Goal: Communication & Community: Answer question/provide support

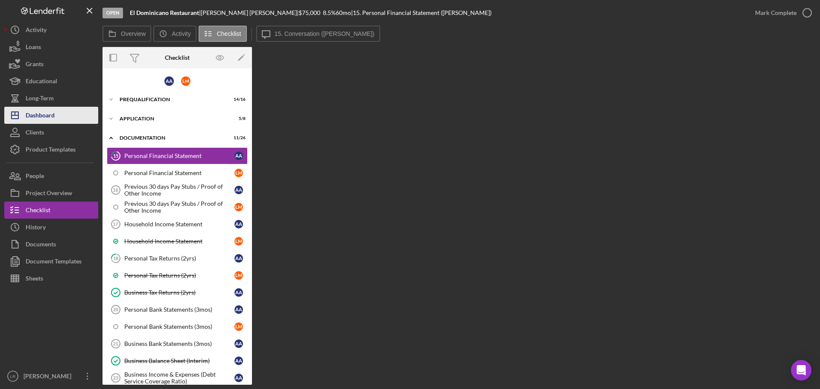
click at [39, 5] on div "Dashboard" at bounding box center [40, 116] width 29 height 19
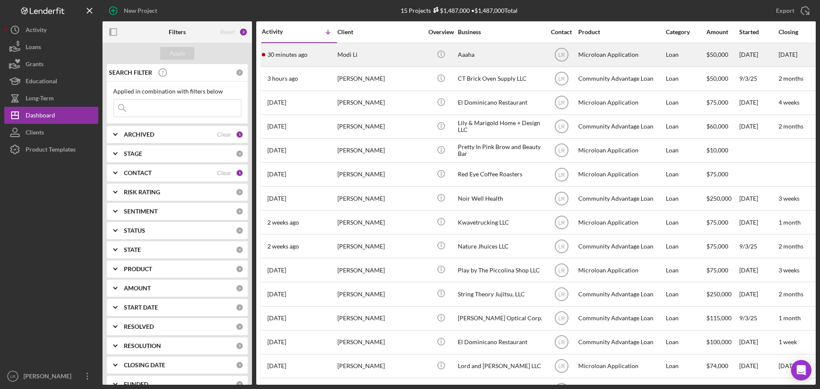
click at [213, 5] on div "Aaaha" at bounding box center [500, 55] width 85 height 23
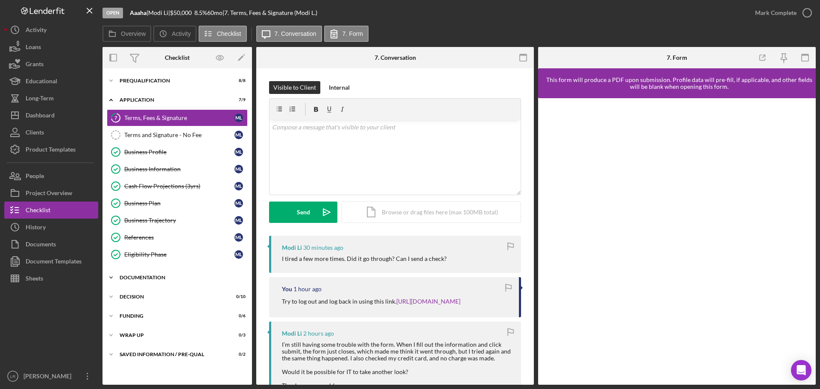
click at [133, 5] on div "Documentation" at bounding box center [181, 277] width 122 height 5
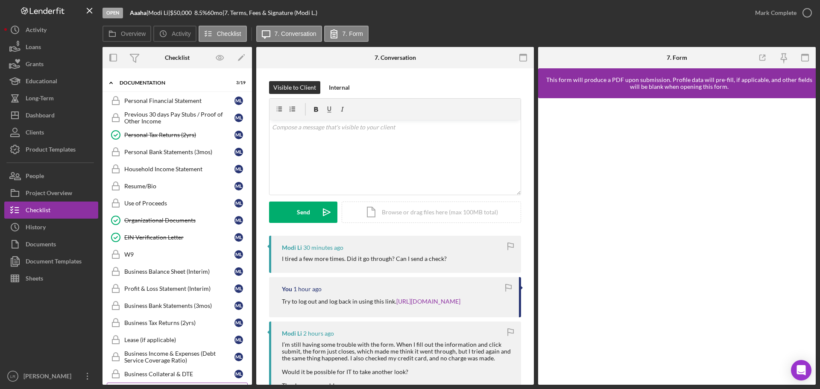
scroll to position [56, 0]
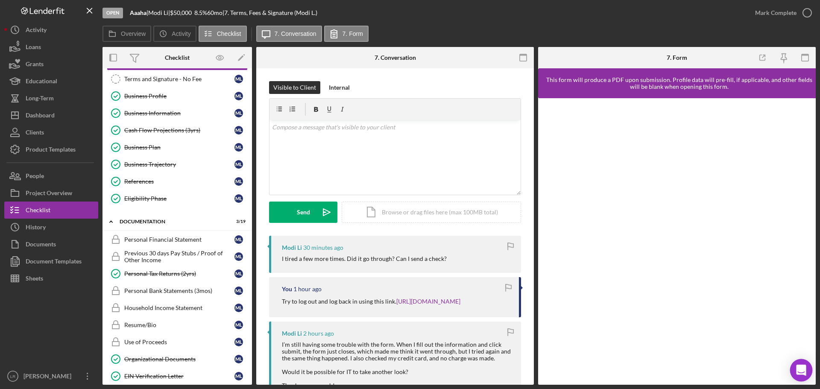
click at [213, 5] on icon "Open Intercom Messenger" at bounding box center [801, 370] width 10 height 11
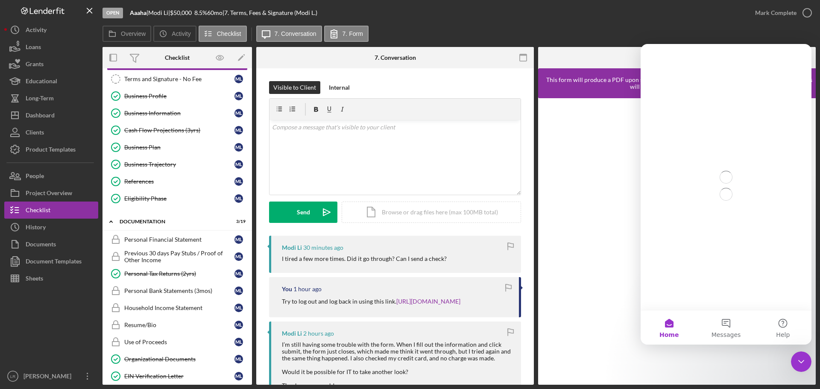
scroll to position [0, 0]
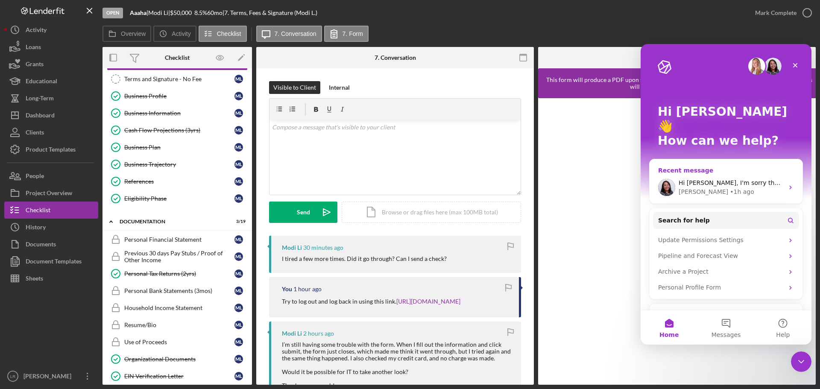
click at [213, 5] on div "[PERSON_NAME] • 1h ago" at bounding box center [731, 192] width 105 height 9
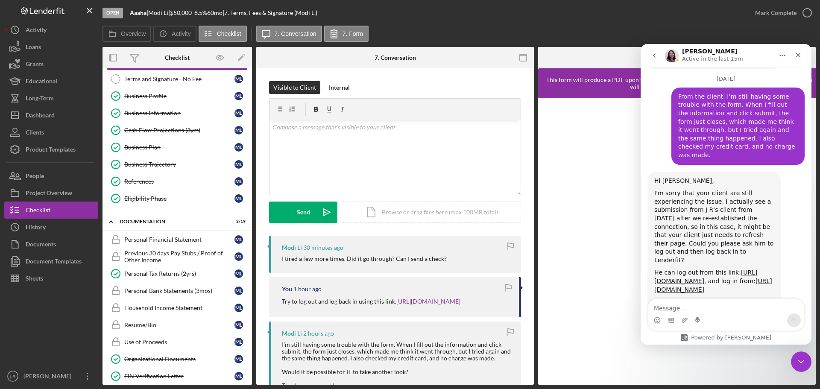
scroll to position [981, 0]
click at [213, 5] on textarea "Message…" at bounding box center [726, 306] width 156 height 15
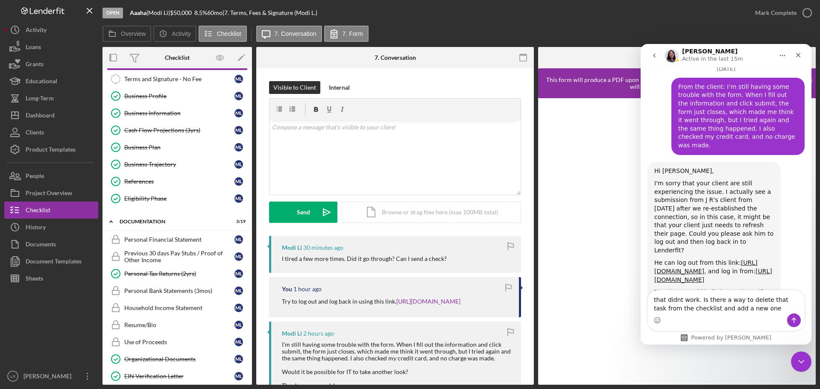
type textarea "that didnt work. Is there a way to delete that task from the checklist and add …"
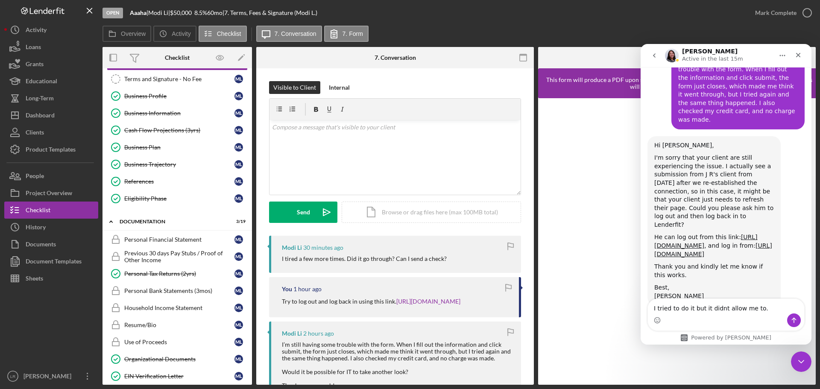
click at [213, 5] on textarea "I tried to do it but it didnt allow me to." at bounding box center [726, 306] width 156 height 15
type textarea "I tried to do it but it didn't allow me to."
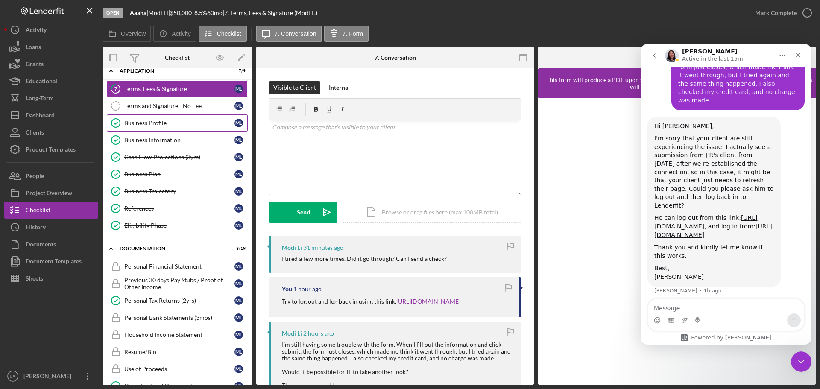
scroll to position [0, 0]
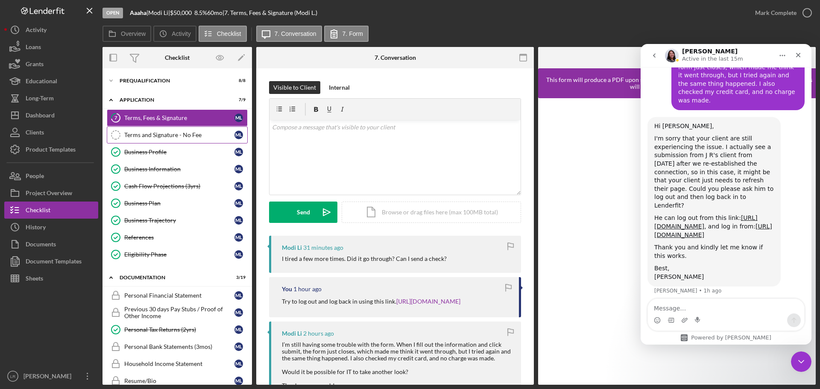
click at [191, 5] on div "Terms and Signature - No Fee" at bounding box center [179, 135] width 110 height 7
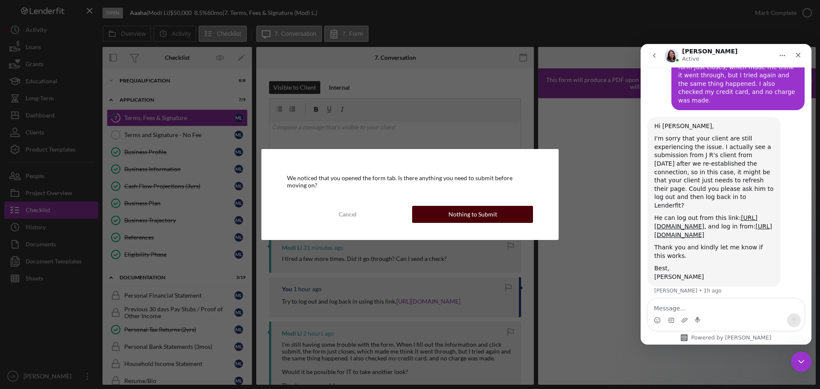
click at [213, 5] on div "Nothing to Submit" at bounding box center [473, 214] width 49 height 17
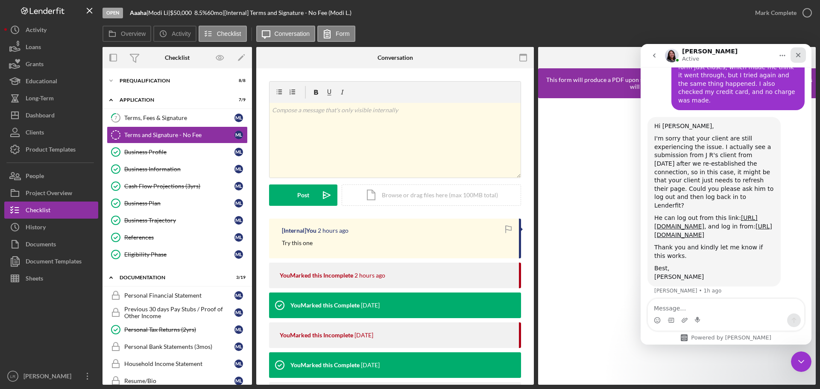
click at [213, 5] on icon "Close" at bounding box center [798, 55] width 7 height 7
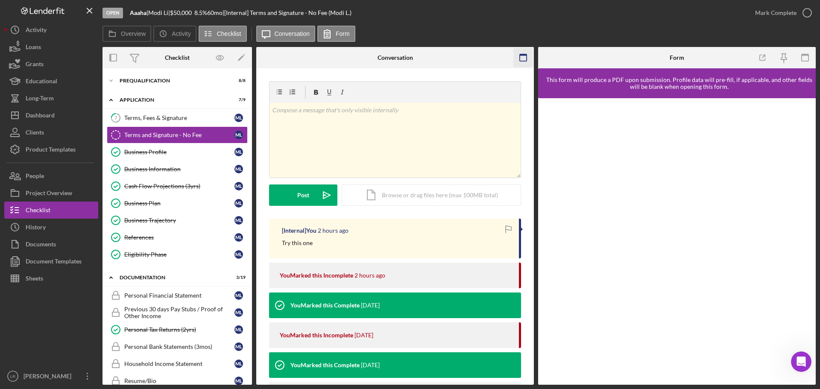
click at [213, 5] on icon "button" at bounding box center [523, 57] width 19 height 19
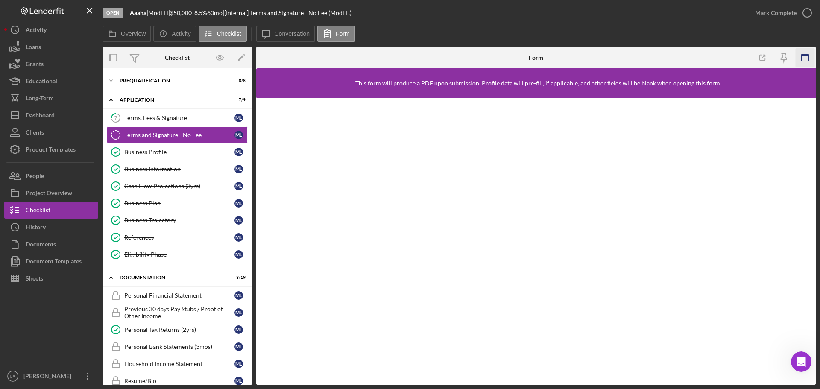
click at [213, 5] on icon "button" at bounding box center [805, 57] width 19 height 19
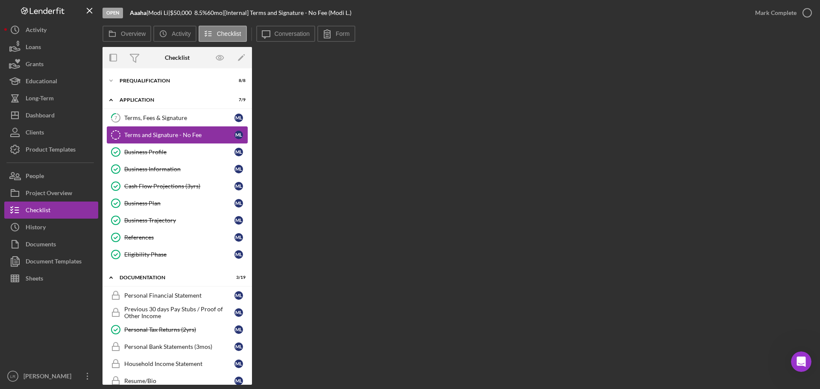
click at [161, 5] on div "Terms and Signature - No Fee" at bounding box center [179, 135] width 110 height 7
click at [213, 5] on icon "button" at bounding box center [220, 57] width 19 height 19
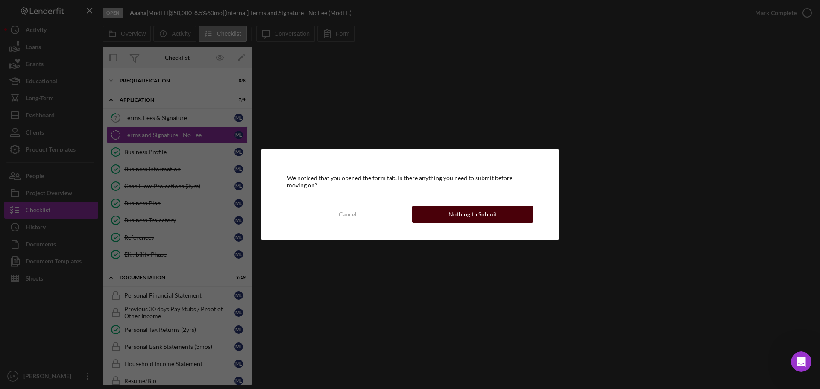
click at [213, 5] on button "Nothing to Submit" at bounding box center [472, 214] width 121 height 17
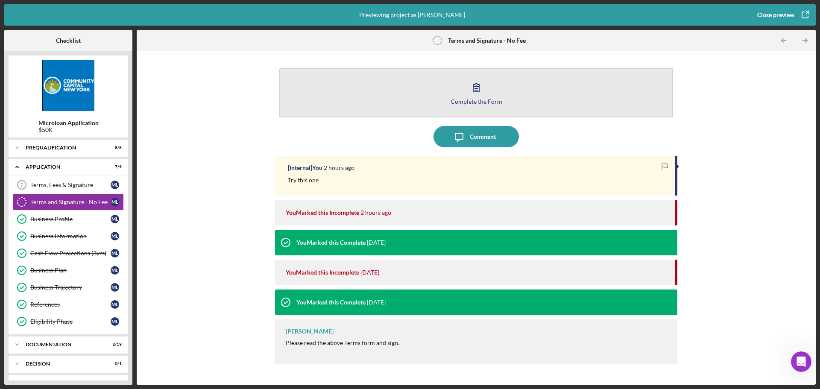
click at [213, 5] on icon "button" at bounding box center [476, 87] width 21 height 21
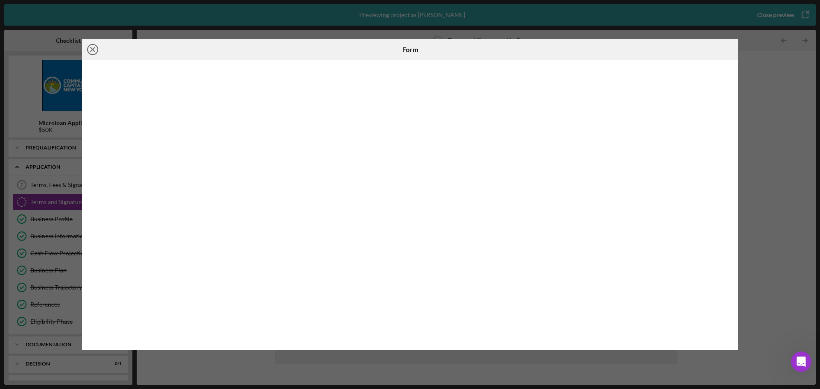
click at [94, 5] on icon "Icon/Close" at bounding box center [92, 49] width 21 height 21
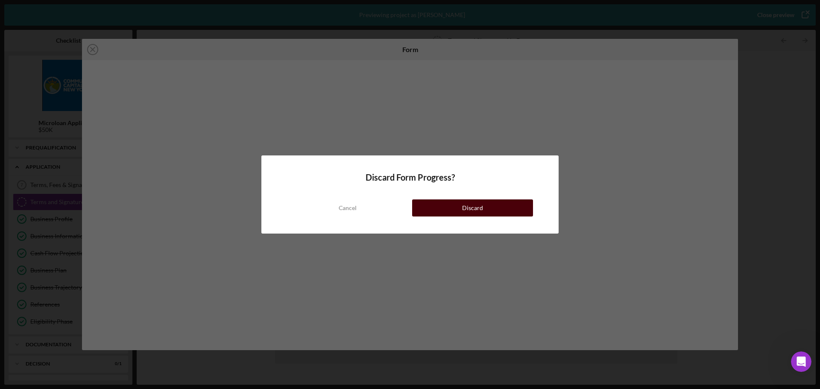
click at [213, 5] on button "Discard" at bounding box center [472, 208] width 121 height 17
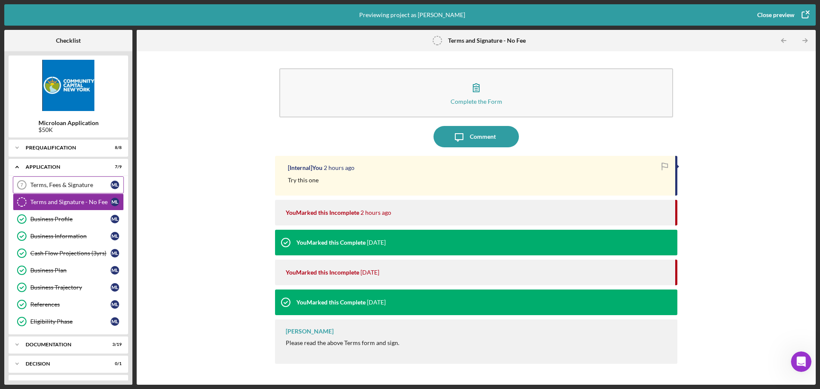
click at [54, 5] on div "Terms, Fees & Signature" at bounding box center [70, 185] width 80 height 7
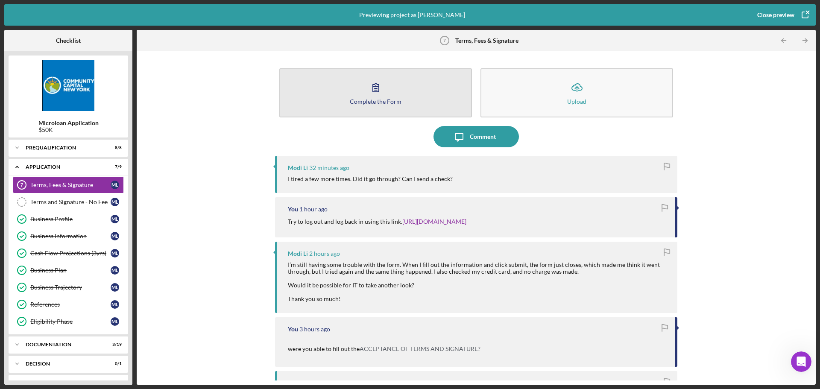
click at [213, 5] on button "Complete the Form Form" at bounding box center [375, 92] width 193 height 49
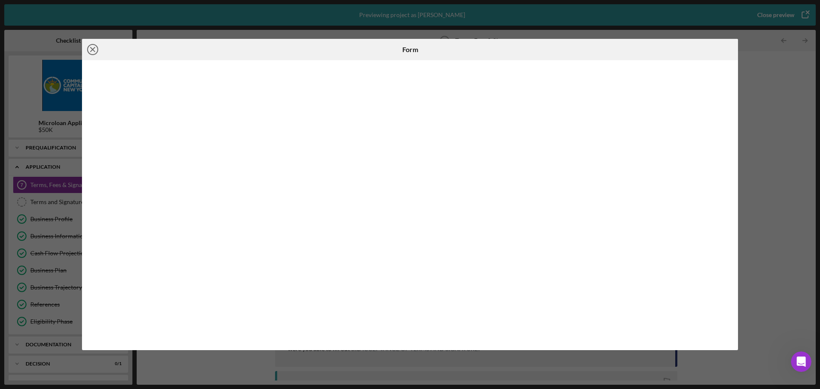
click at [90, 5] on icon "Icon/Close" at bounding box center [92, 49] width 21 height 21
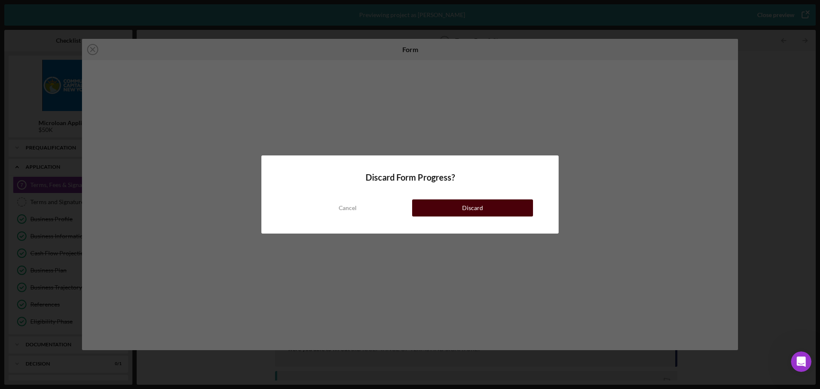
click at [213, 5] on button "Discard" at bounding box center [472, 208] width 121 height 17
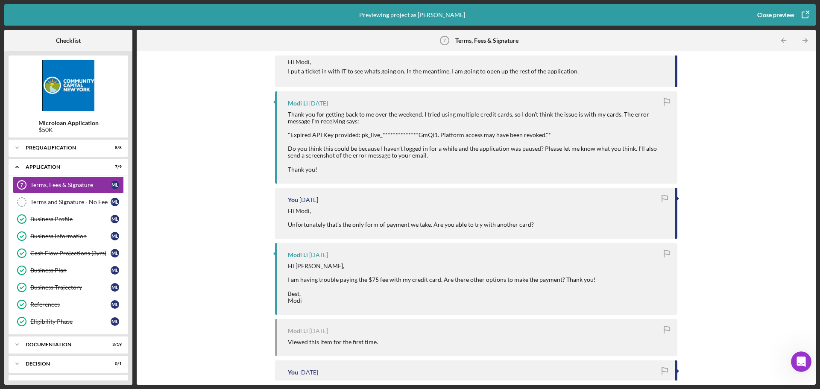
scroll to position [470, 0]
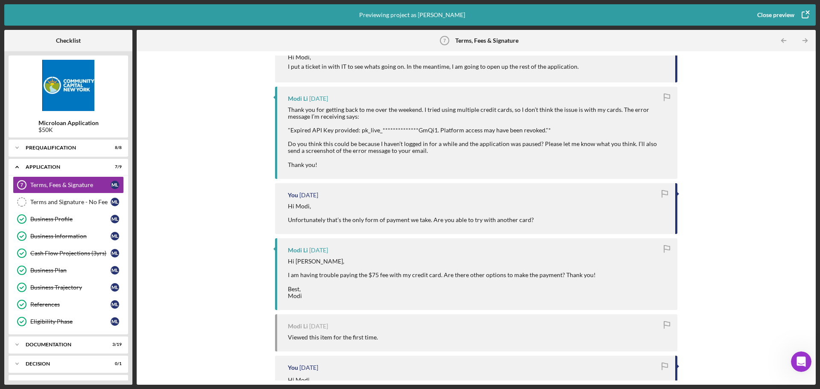
click at [213, 5] on g "button" at bounding box center [808, 12] width 6 height 6
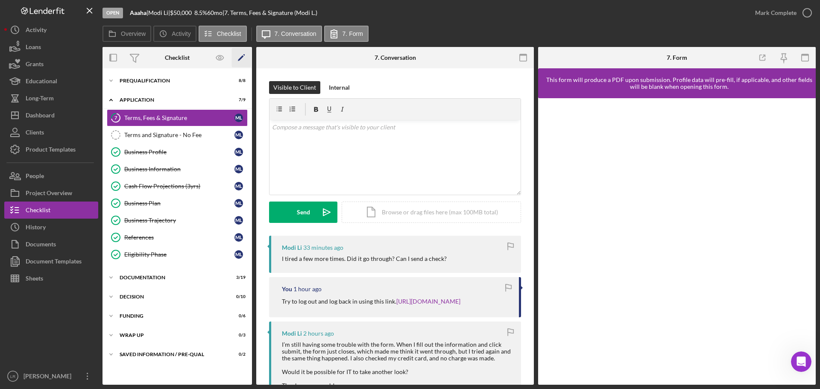
click at [213, 5] on polygon "button" at bounding box center [241, 59] width 6 height 6
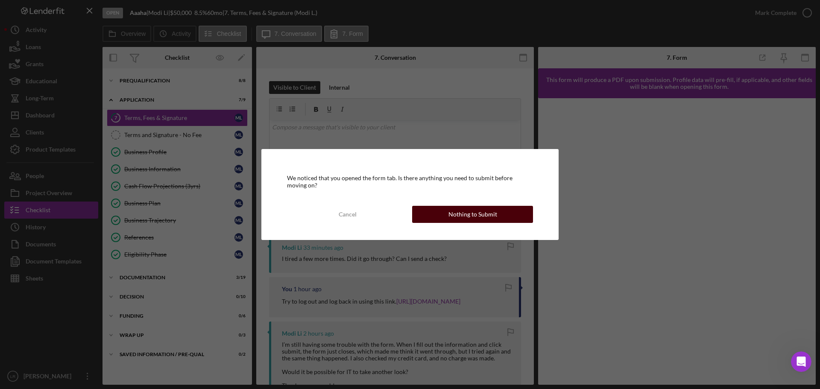
click at [213, 5] on button "Nothing to Submit" at bounding box center [472, 214] width 121 height 17
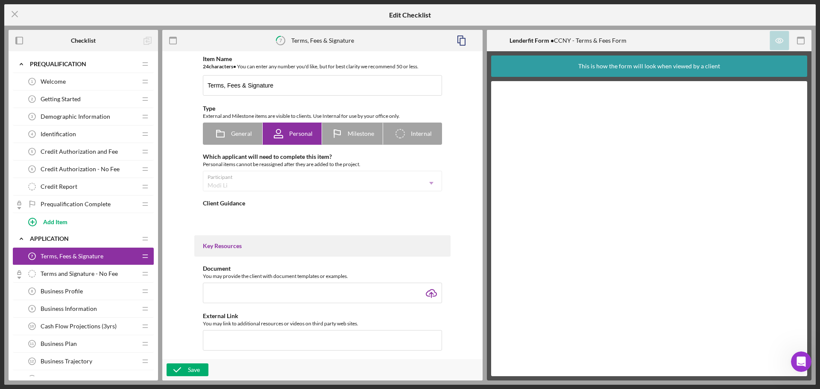
type textarea "<div> <p>Please read the above Terms form, and sign and submit your $75 applica…"
type textarea "<div>Thank you. You have competed the terms, fees &amp; signature.</div>"
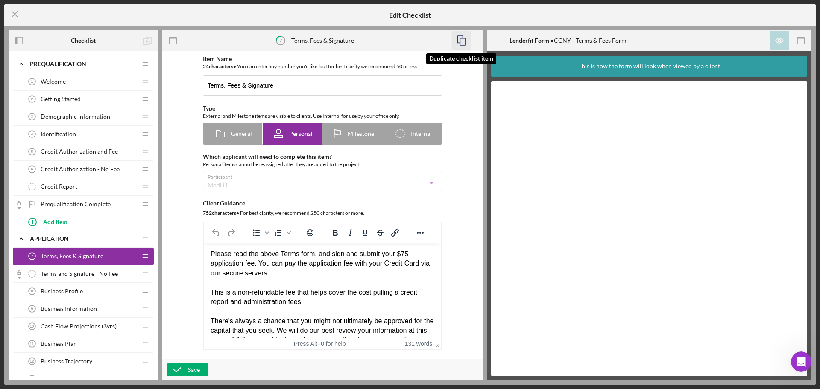
click at [213, 5] on rect "button" at bounding box center [462, 41] width 5 height 7
click at [104, 5] on div "Terms, Fees & Signature 7 Terms, Fees & Signature" at bounding box center [79, 256] width 113 height 17
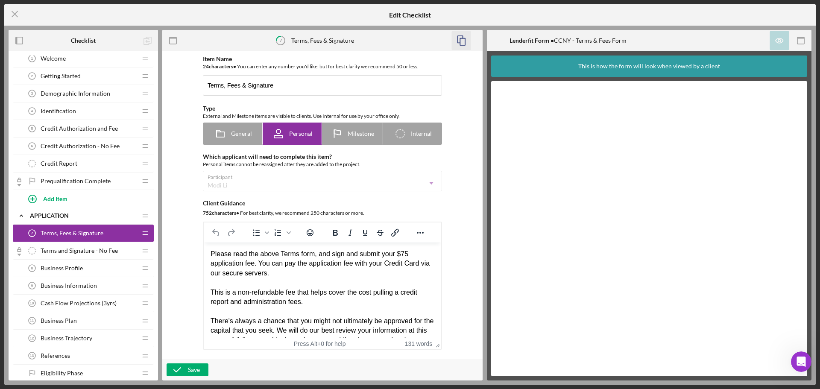
scroll to position [18, 0]
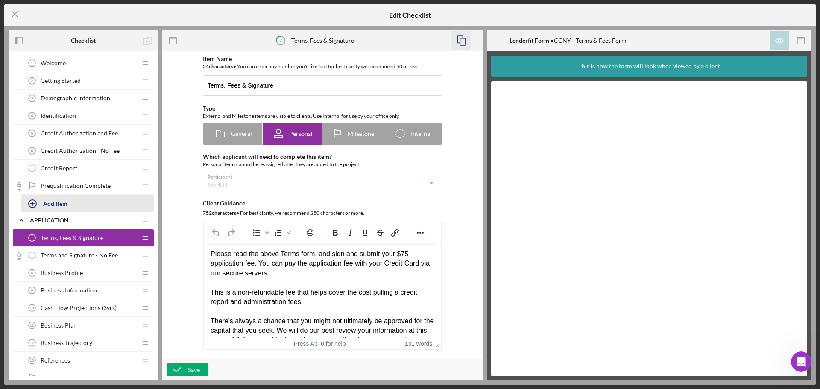
click at [59, 5] on div "Add Item" at bounding box center [55, 203] width 24 height 16
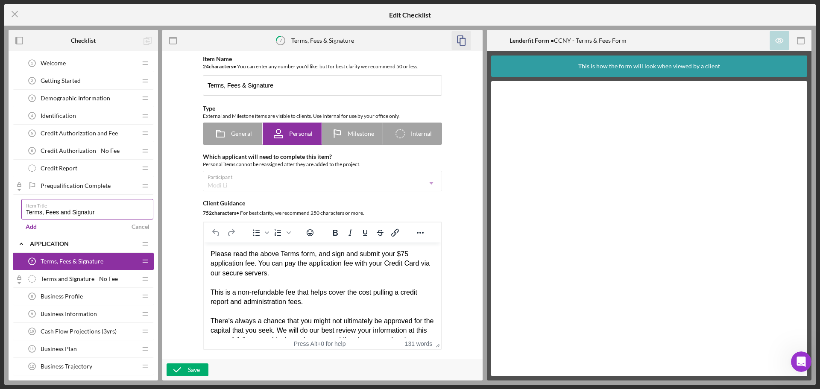
type input "Terms, Fees and Signature"
click at [184, 5] on div "Item Name 24 character s • You can enter any number you'd like, but for best cl…" at bounding box center [323, 205] width 312 height 299
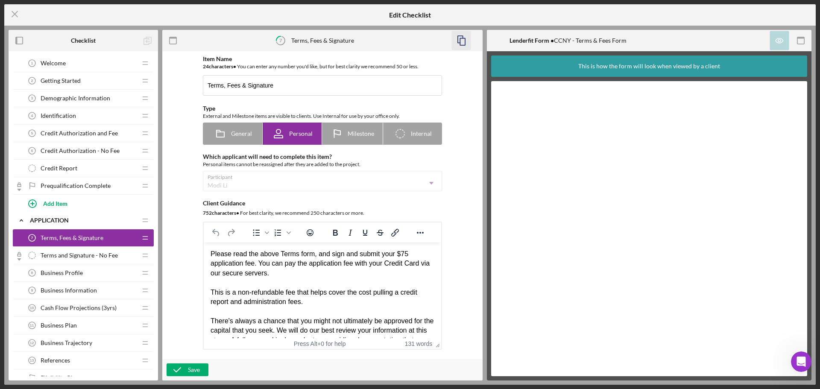
click at [90, 5] on span "Terms, Fees & Signature" at bounding box center [72, 238] width 63 height 7
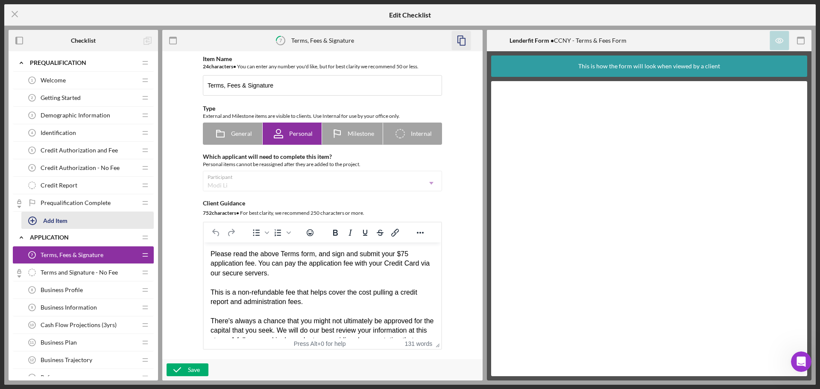
scroll to position [0, 0]
click at [59, 5] on div "Add Item" at bounding box center [55, 222] width 24 height 16
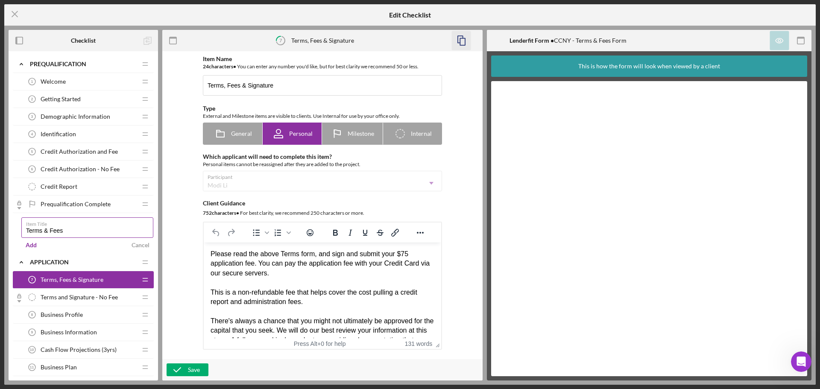
type input "Terms & Fees"
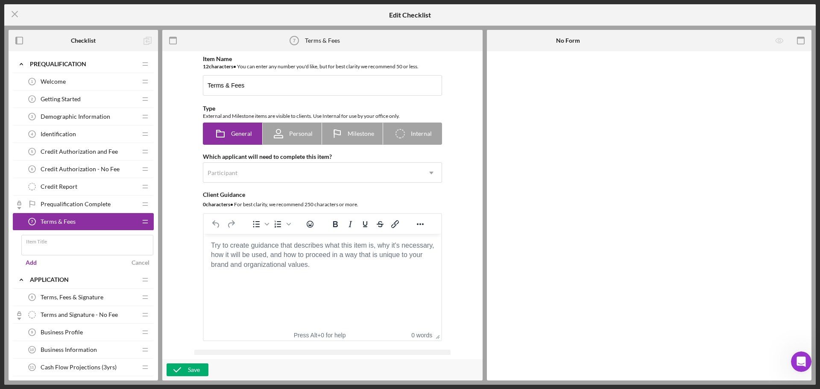
click at [71, 5] on div "Terms, Fees & Signature 8 Terms, Fees & Signature Icon/Drag Icon/Checklist Item…" at bounding box center [83, 376] width 141 height 175
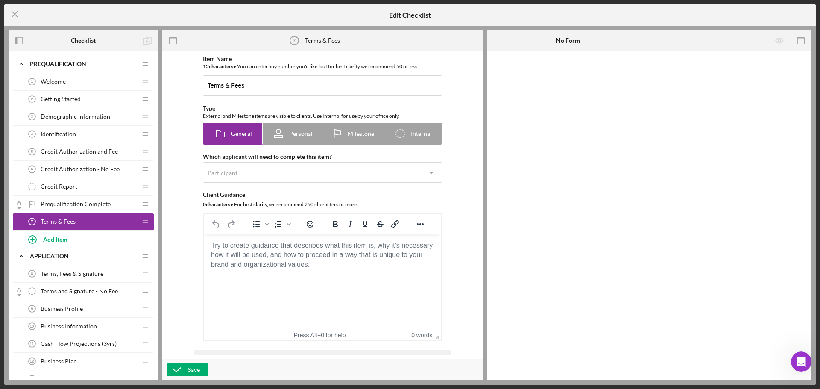
click at [77, 5] on div "Terms, Fees & Signature 8 Terms, Fees & Signature" at bounding box center [79, 273] width 113 height 17
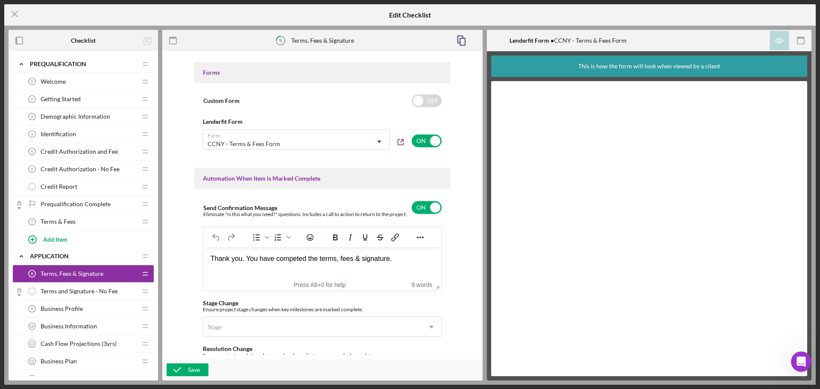
scroll to position [427, 0]
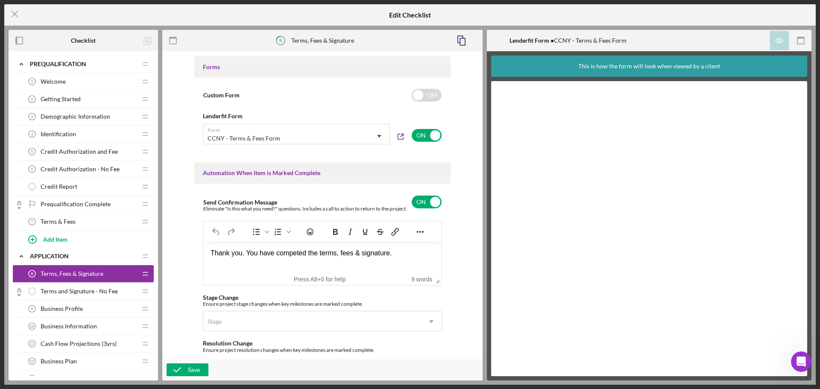
click at [60, 5] on span "Terms & Fees" at bounding box center [58, 221] width 35 height 7
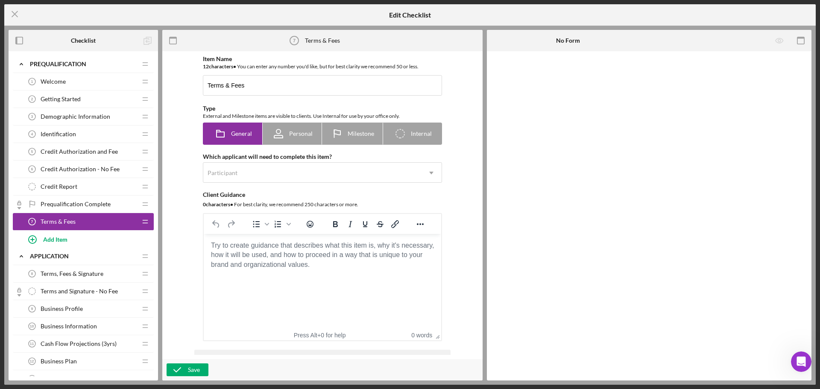
click at [213, 5] on div "Item Name 12 character s • You can enter any number you'd like, but for best cl…" at bounding box center [322, 199] width 256 height 286
click at [213, 5] on span "Personal" at bounding box center [300, 133] width 23 height 7
radio input "false"
radio input "true"
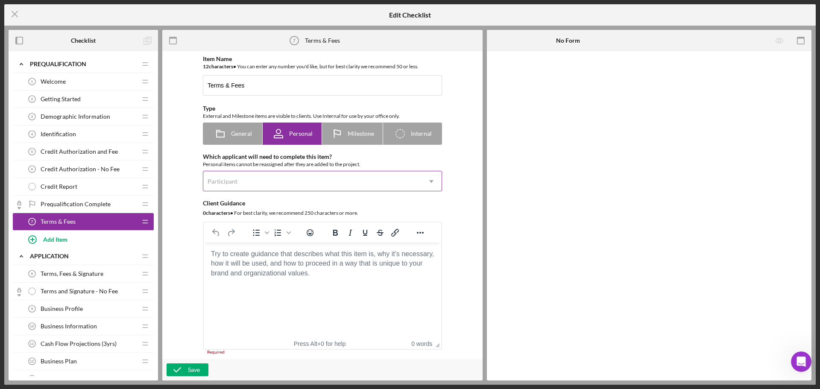
click at [213, 5] on div "Participant" at bounding box center [312, 182] width 218 height 20
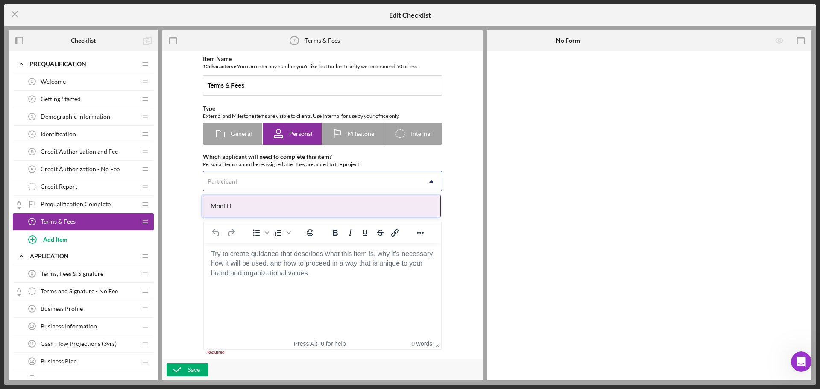
click at [213, 5] on div "Modi Li" at bounding box center [321, 206] width 238 height 22
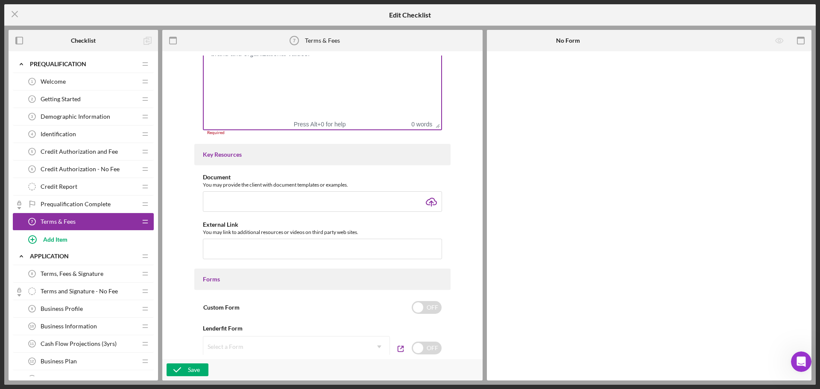
scroll to position [256, 0]
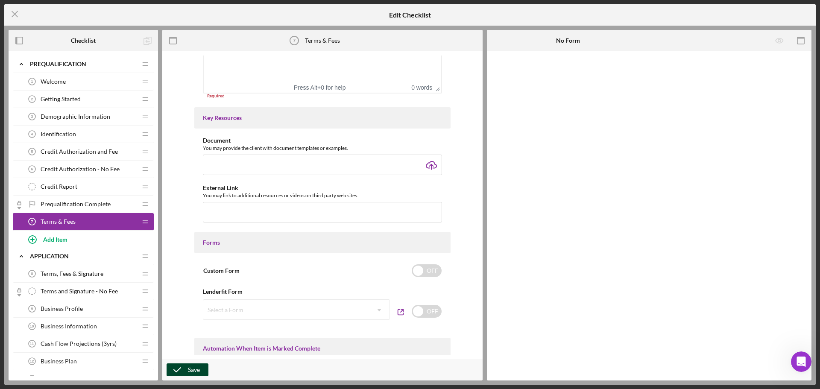
click at [185, 5] on icon "button" at bounding box center [177, 369] width 21 height 21
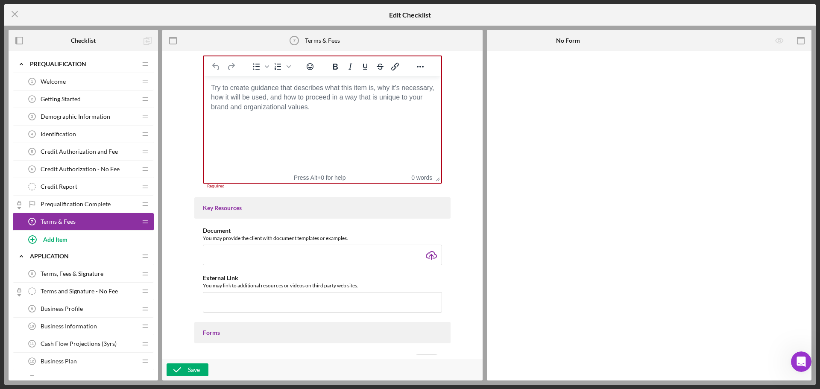
click at [213, 5] on body "Rich Text Area. Press ALT-0 for help." at bounding box center [323, 87] width 224 height 9
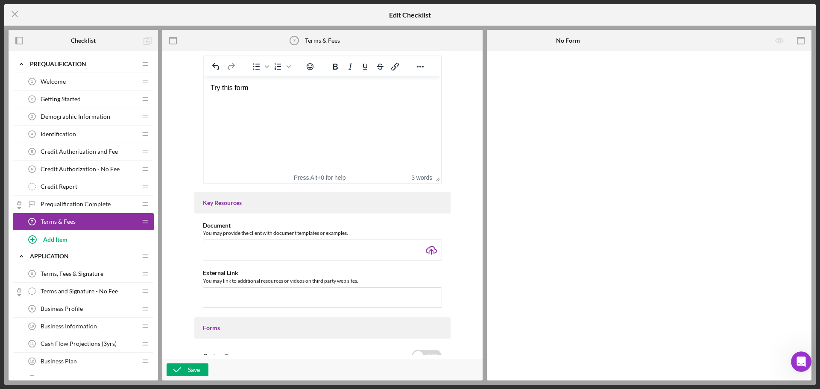
drag, startPoint x: 196, startPoint y: 373, endPoint x: 164, endPoint y: 349, distance: 39.1
click at [195, 5] on div "Save" at bounding box center [194, 370] width 12 height 13
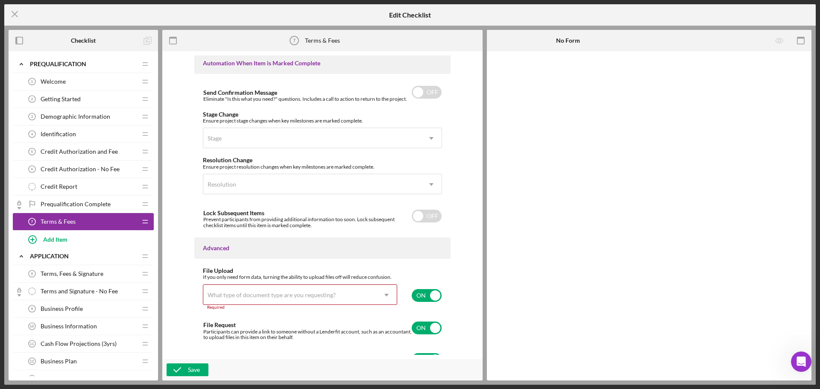
scroll to position [552, 0]
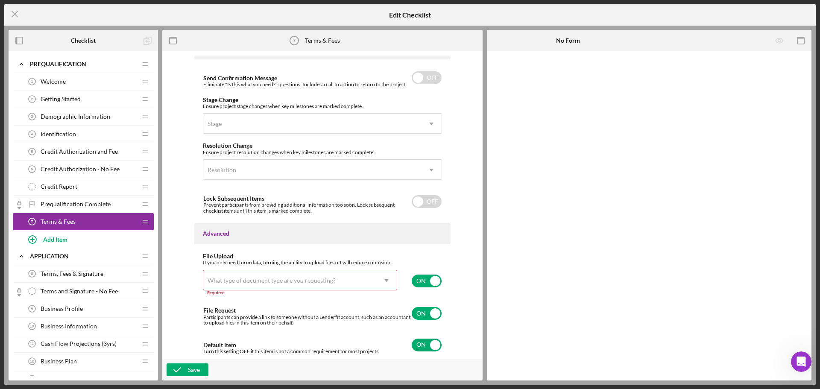
click at [73, 5] on span "Terms, Fees & Signature" at bounding box center [72, 273] width 63 height 7
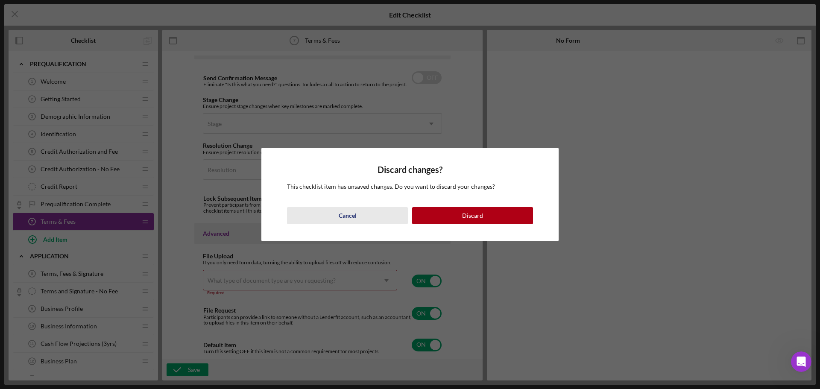
click at [213, 5] on div "Cancel" at bounding box center [348, 215] width 18 height 17
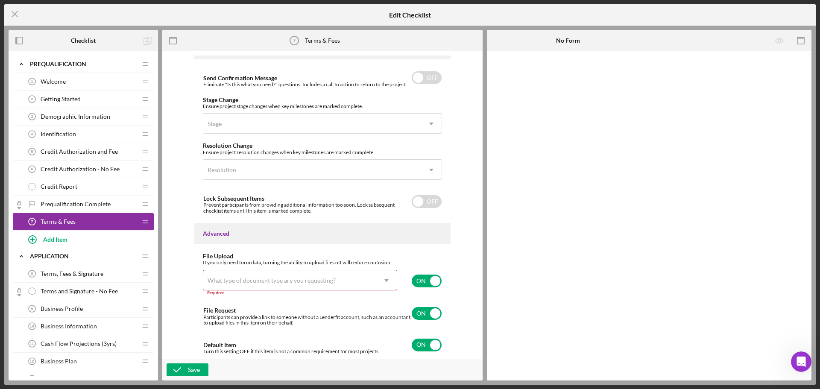
click at [213, 5] on icon "Icon/Dropdown Arrow" at bounding box center [386, 280] width 21 height 21
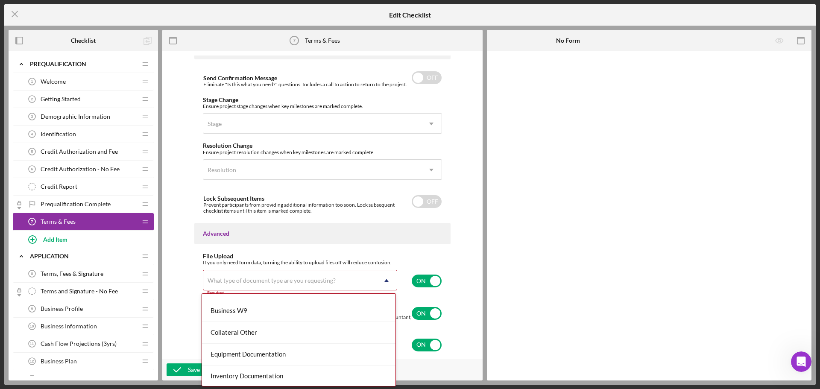
scroll to position [350, 0]
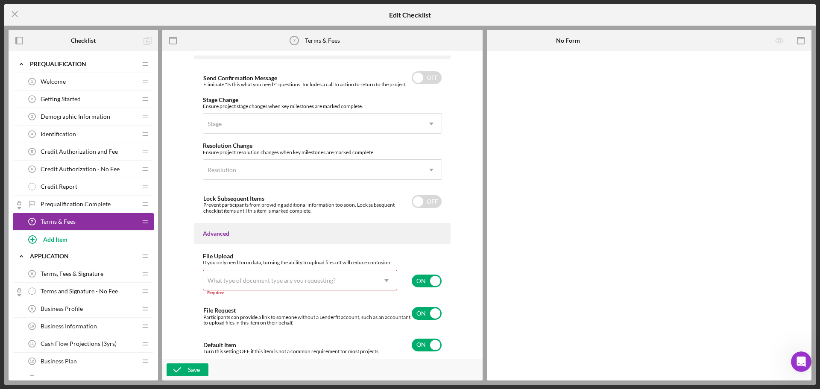
click at [213, 5] on div "Item Name 12 character s • You can enter any number you'd like, but for best cl…" at bounding box center [322, 215] width 320 height 329
click at [213, 5] on input "checkbox" at bounding box center [427, 281] width 30 height 13
checkbox input "false"
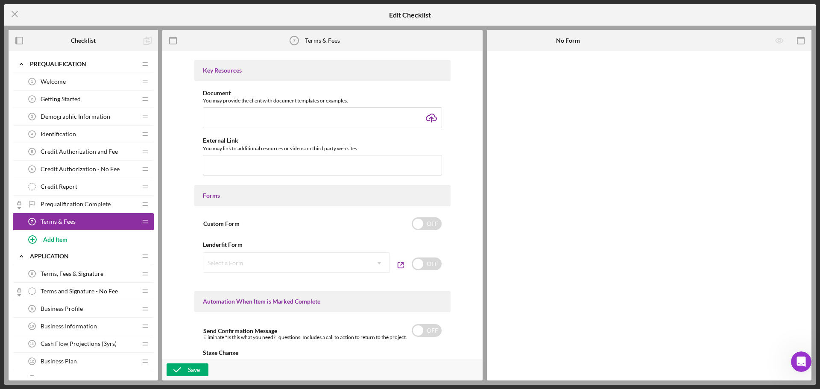
scroll to position [293, 0]
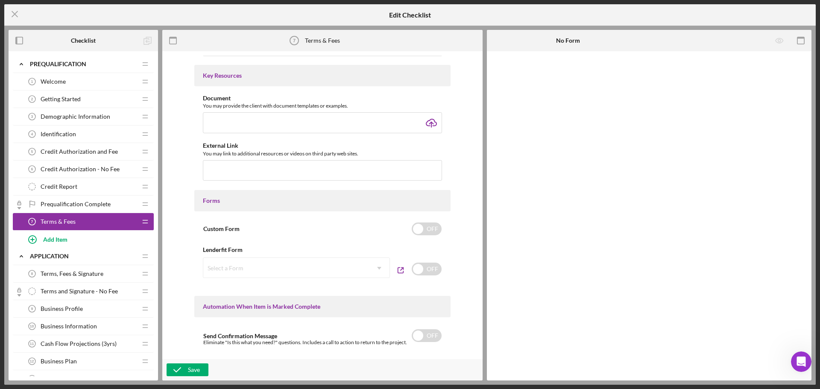
click at [213, 5] on div "Select a Form Icon/Dropdown Arrow" at bounding box center [296, 268] width 187 height 21
click at [183, 5] on icon "button" at bounding box center [177, 369] width 21 height 21
click at [77, 5] on span "Terms, Fees & Signature" at bounding box center [72, 273] width 63 height 7
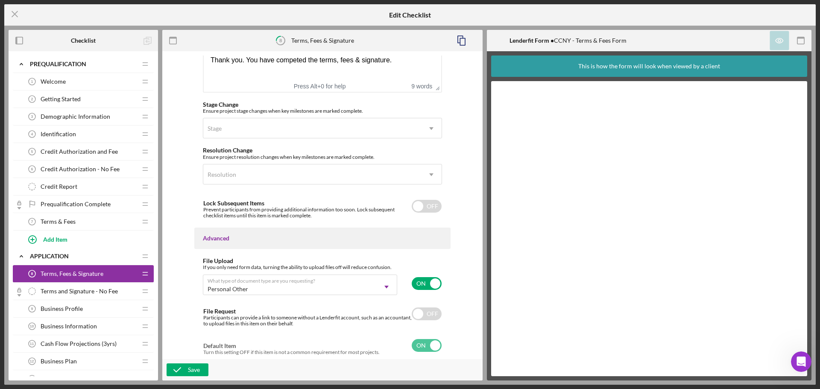
scroll to position [621, 0]
click at [71, 5] on span "Terms & Fees" at bounding box center [58, 221] width 35 height 7
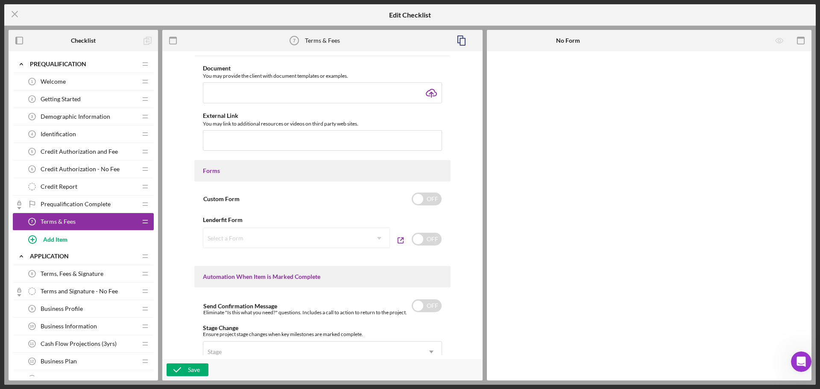
scroll to position [342, 0]
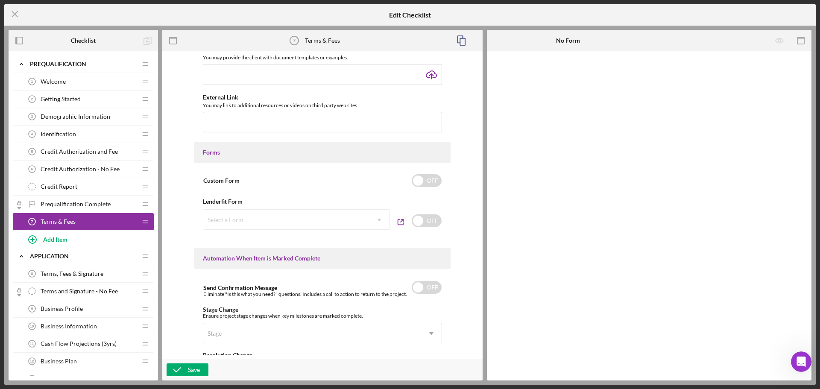
click at [213, 5] on div "Select a Form Icon/Dropdown Arrow" at bounding box center [296, 219] width 187 height 21
drag, startPoint x: 426, startPoint y: 220, endPoint x: 409, endPoint y: 222, distance: 16.7
click at [213, 5] on input "checkbox" at bounding box center [427, 220] width 30 height 13
checkbox input "true"
click at [213, 5] on div "Select a Form" at bounding box center [286, 220] width 166 height 20
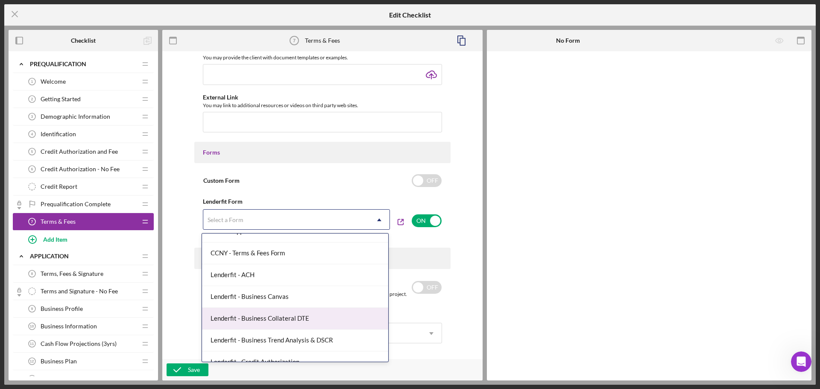
scroll to position [128, 0]
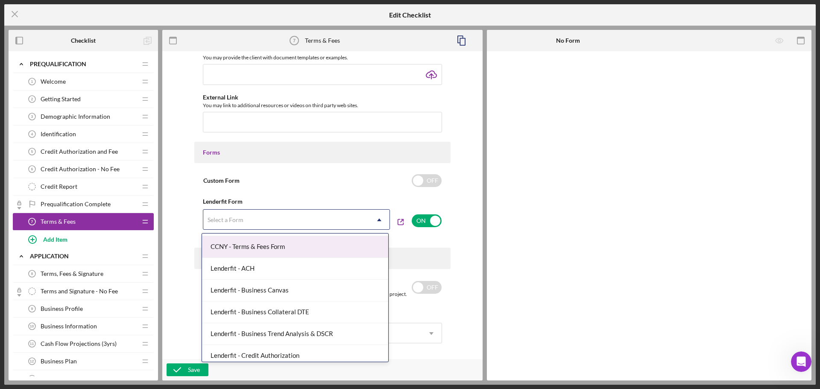
click at [213, 5] on div "CCNY - Terms & Fees Form" at bounding box center [295, 247] width 186 height 22
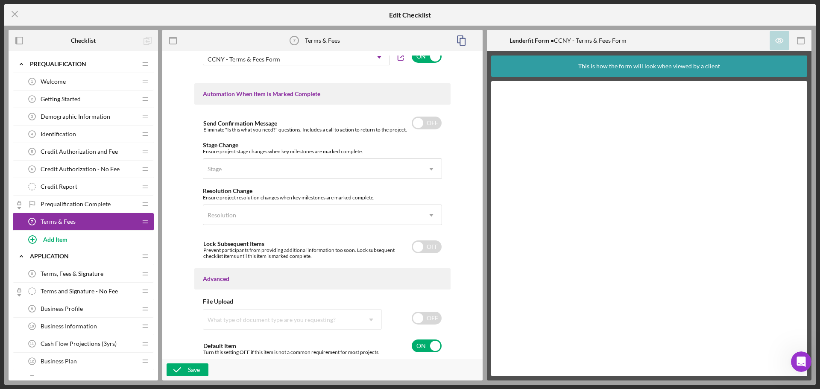
scroll to position [507, 0]
click at [213, 5] on input "checkbox" at bounding box center [427, 246] width 30 height 13
checkbox input "true"
click at [196, 5] on div "Save" at bounding box center [194, 370] width 12 height 13
click at [110, 5] on div "Terms, Fees & Signature 8 Terms, Fees & Signature" at bounding box center [79, 273] width 113 height 17
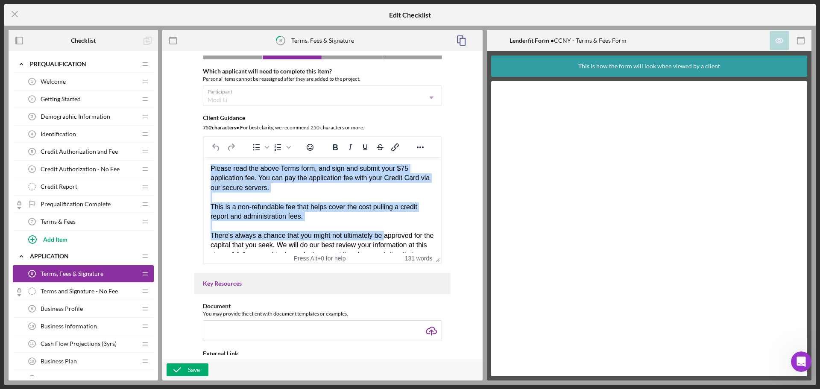
scroll to position [71, 0]
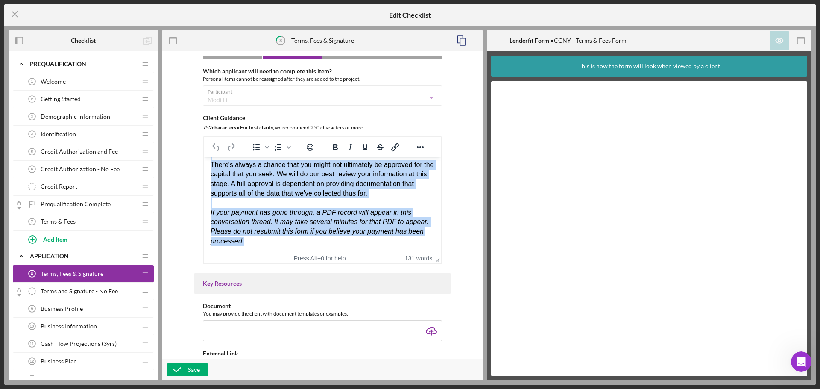
drag, startPoint x: 211, startPoint y: 167, endPoint x: 474, endPoint y: 297, distance: 293.5
click at [213, 5] on html "Please read the above Terms form, and sign and submit your $75 application fee.…" at bounding box center [323, 169] width 238 height 167
copy p "Please read the above Terms form, and sign and submit your $75 application fee.…"
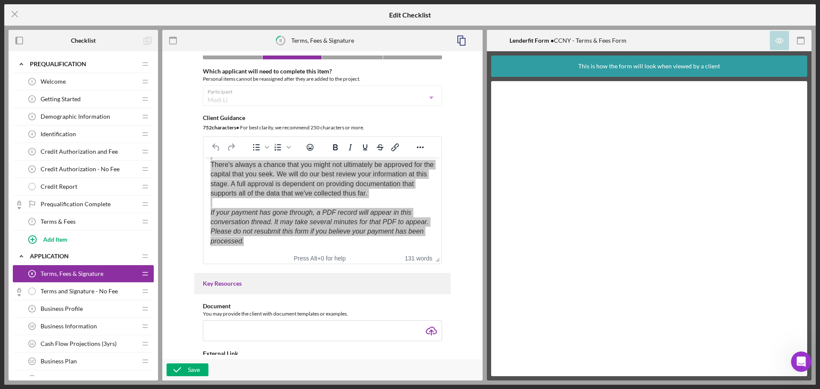
click at [72, 5] on span "Terms & Fees" at bounding box center [58, 221] width 35 height 7
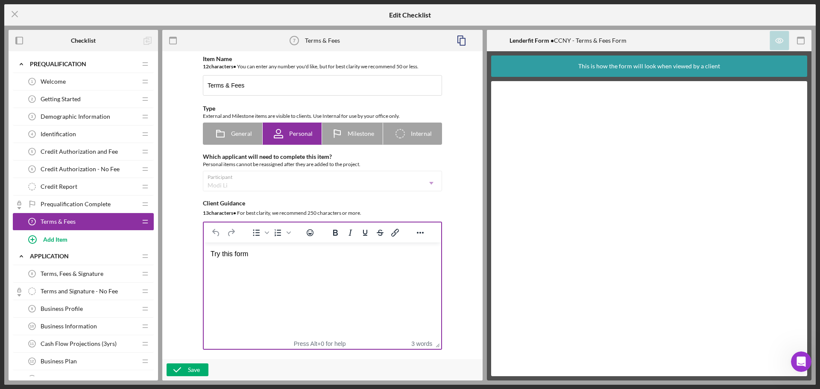
click at [213, 5] on div "Try this form" at bounding box center [323, 253] width 224 height 9
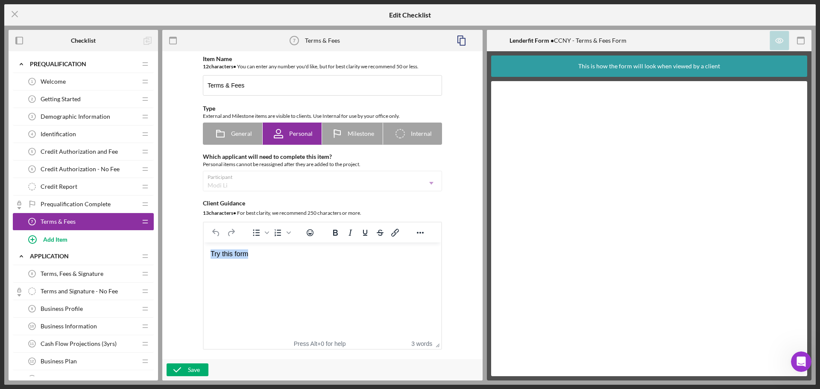
drag, startPoint x: 159, startPoint y: 244, endPoint x: 121, endPoint y: 240, distance: 38.2
click at [204, 5] on html "Try this form" at bounding box center [323, 254] width 238 height 23
paste body "Rich Text Area. Press ALT-0 for help."
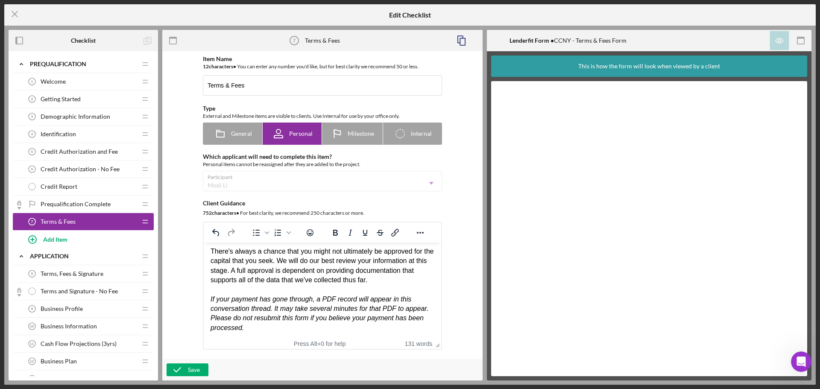
scroll to position [71, 0]
click at [202, 5] on button "Save" at bounding box center [188, 370] width 42 height 13
click at [98, 5] on span "Terms, Fees & Signature" at bounding box center [72, 273] width 63 height 7
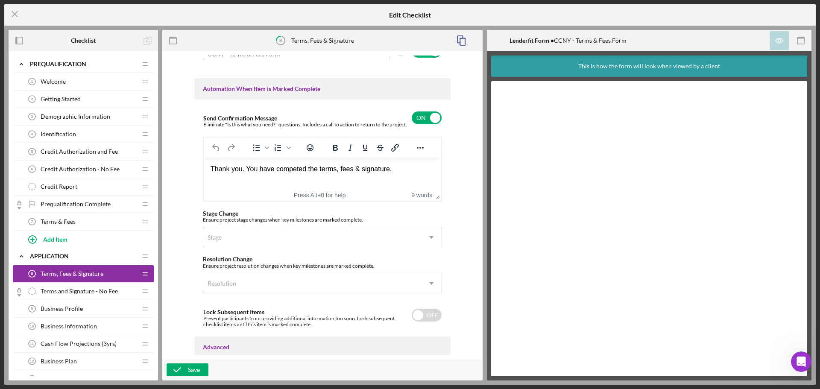
scroll to position [513, 0]
drag, startPoint x: 403, startPoint y: 170, endPoint x: 404, endPoint y: 332, distance: 161.5
click at [204, 5] on html "Thank you. You have competed the terms, fees & signature." at bounding box center [323, 167] width 238 height 23
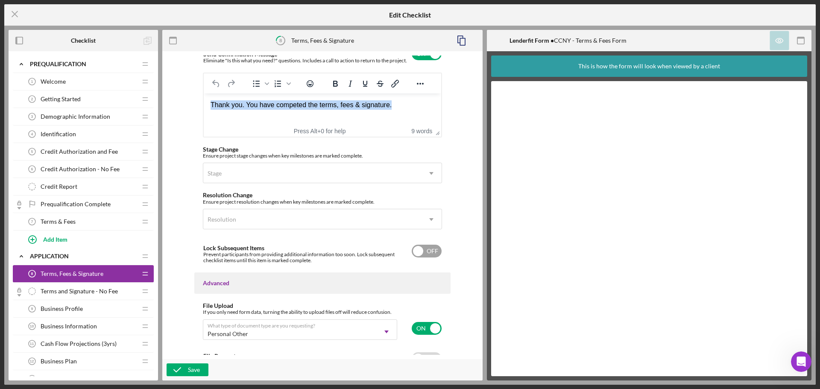
scroll to position [621, 0]
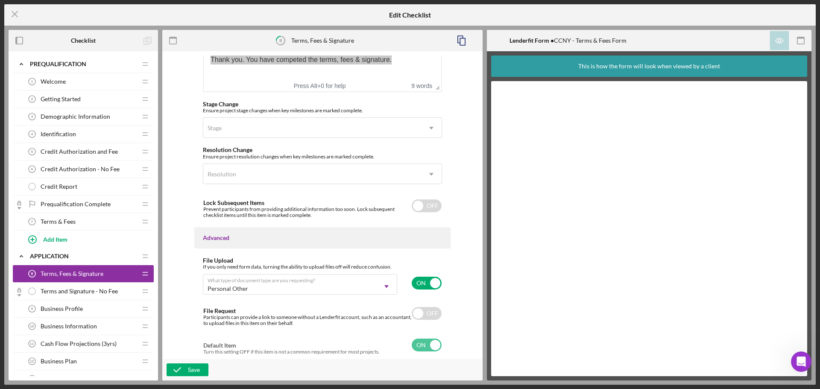
click at [67, 5] on span "Terms & Fees" at bounding box center [58, 221] width 35 height 7
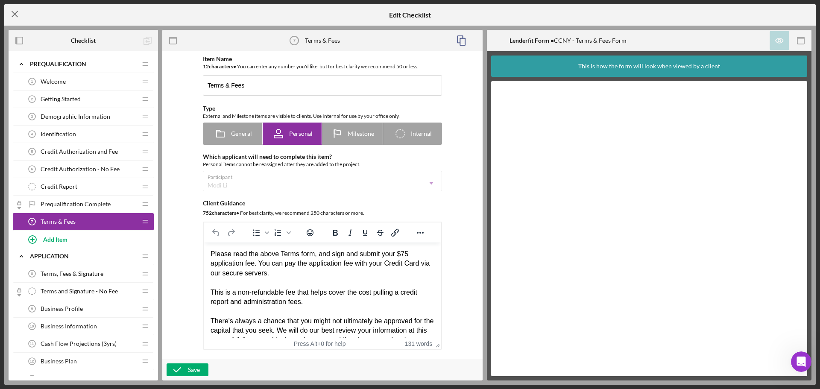
click at [21, 5] on icon "Icon/Menu Close" at bounding box center [14, 13] width 21 height 21
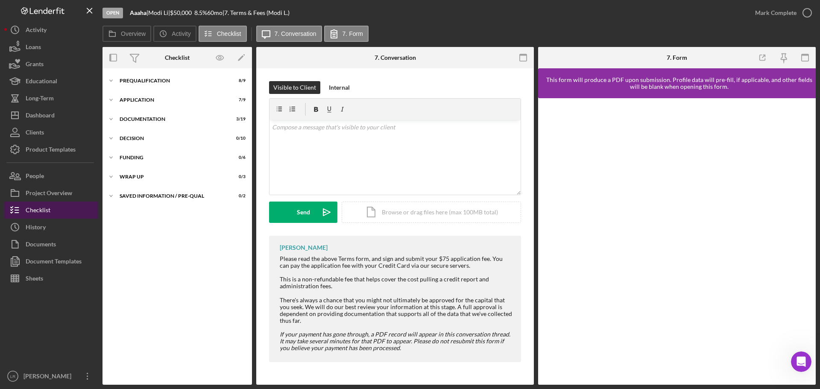
click at [32, 5] on div "Checklist" at bounding box center [38, 211] width 25 height 19
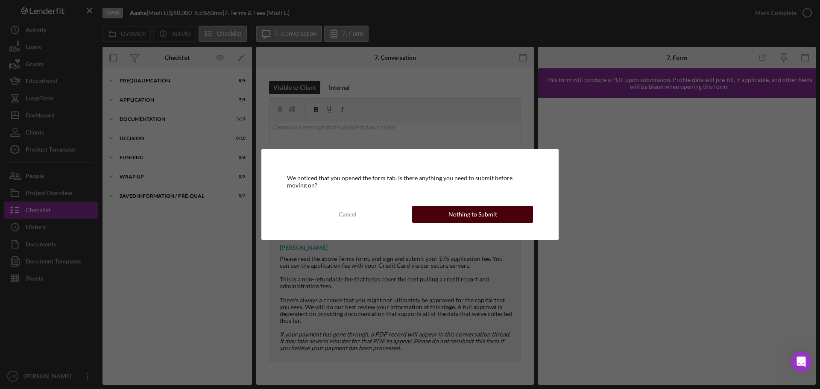
click at [213, 5] on div "Nothing to Submit" at bounding box center [473, 214] width 49 height 17
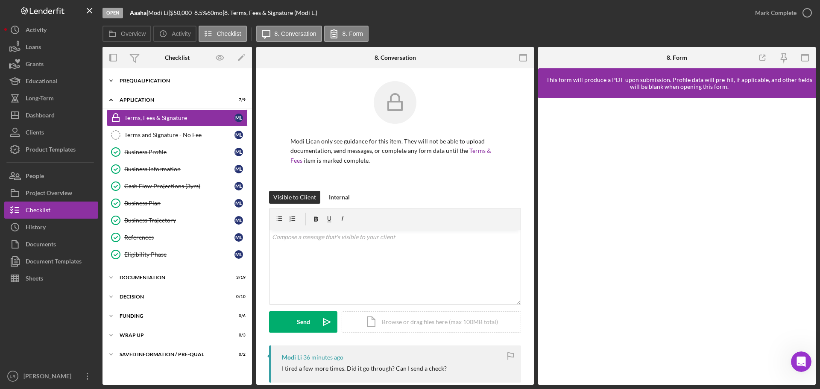
click at [140, 5] on div "Prequalification" at bounding box center [181, 80] width 122 height 5
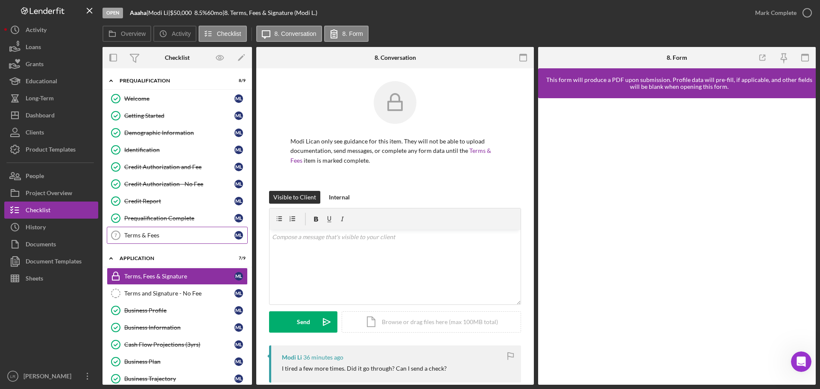
click at [161, 5] on div "Terms & Fees" at bounding box center [179, 235] width 110 height 7
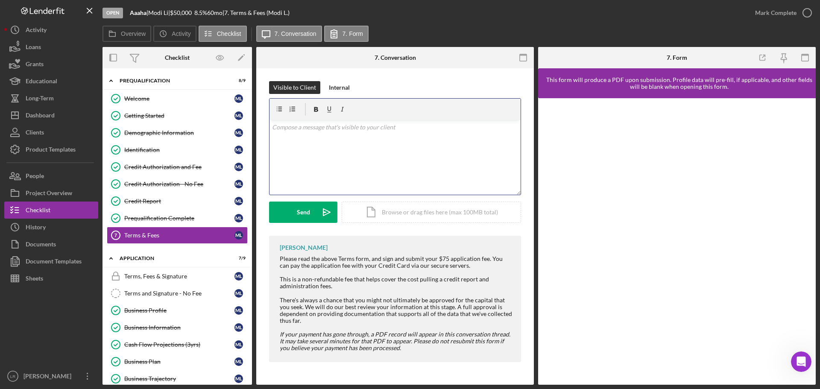
click at [213, 5] on div "v Color teal Color pink Remove color Add row above Add row below Add column bef…" at bounding box center [395, 157] width 251 height 75
click at [213, 5] on p "Ok lets try it one more time. If this doesnt work then I will have IT take a lo…" at bounding box center [395, 127] width 247 height 9
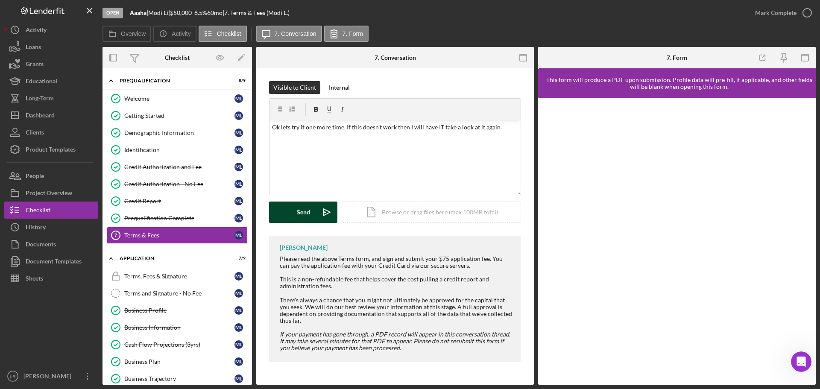
click at [213, 5] on div "Send" at bounding box center [303, 212] width 13 height 21
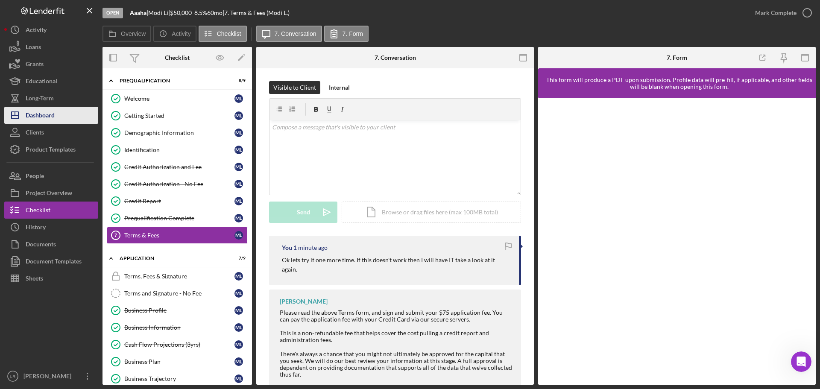
drag, startPoint x: 51, startPoint y: 117, endPoint x: 58, endPoint y: 115, distance: 7.5
click at [51, 5] on div "Dashboard" at bounding box center [40, 116] width 29 height 19
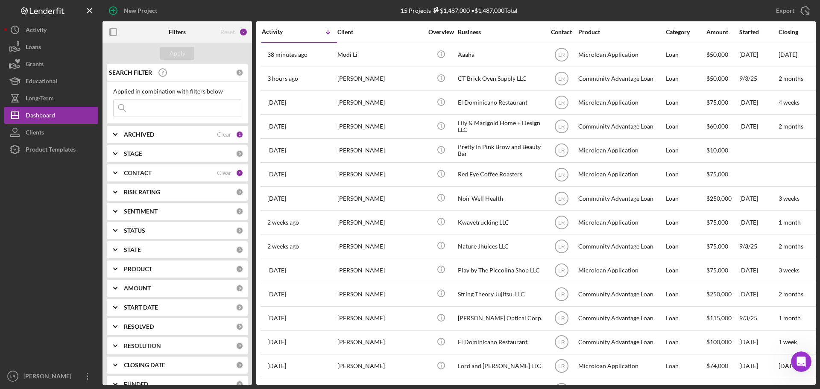
click at [159, 5] on div "CONTACT" at bounding box center [170, 173] width 93 height 7
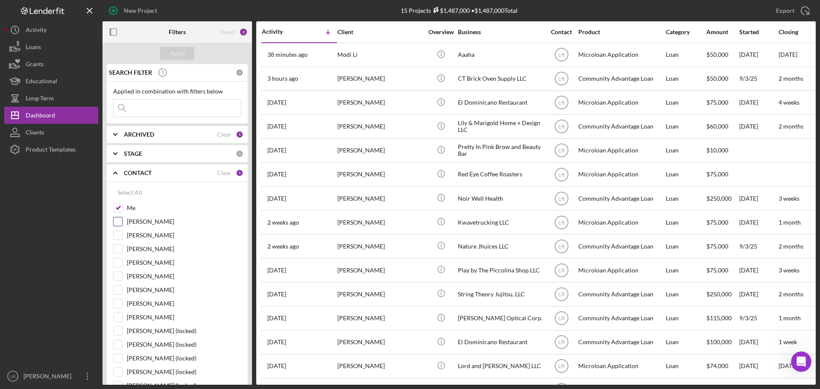
click at [139, 5] on label "[PERSON_NAME]" at bounding box center [184, 221] width 114 height 9
click at [122, 5] on input "[PERSON_NAME]" at bounding box center [118, 221] width 9 height 9
checkbox input "true"
drag, startPoint x: 173, startPoint y: 51, endPoint x: 168, endPoint y: 66, distance: 16.0
click at [173, 5] on div "Apply" at bounding box center [178, 53] width 16 height 13
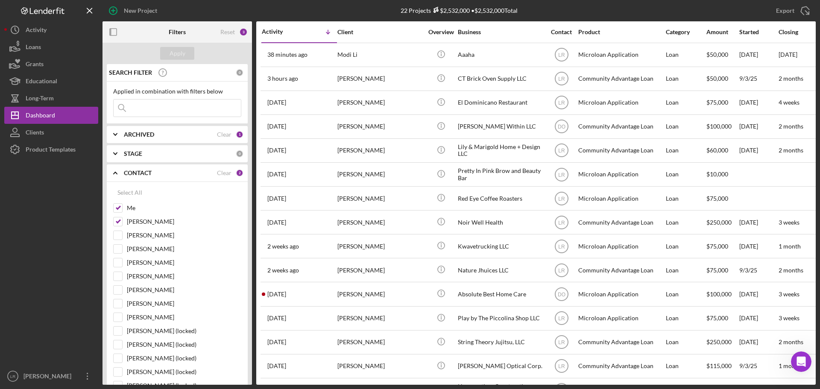
click at [158, 5] on input at bounding box center [177, 108] width 127 height 17
type input "[PERSON_NAME]"
drag, startPoint x: 186, startPoint y: 112, endPoint x: 28, endPoint y: 114, distance: 157.7
click at [28, 5] on div "New Project 22 Projects $2,532,000 • $2,532,000 Total Export Icon/Export Filter…" at bounding box center [410, 192] width 812 height 385
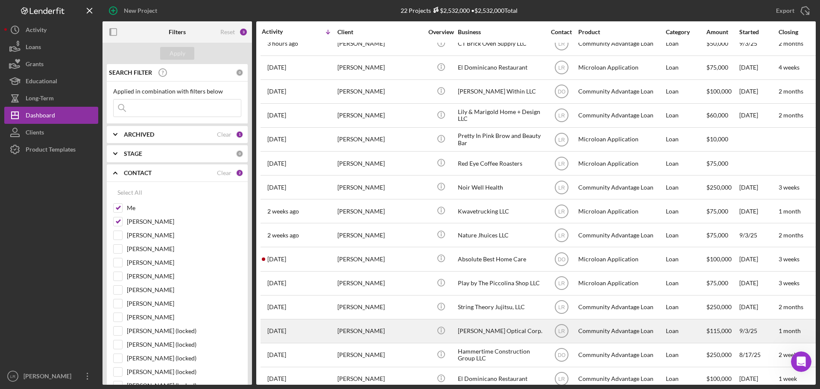
scroll to position [25, 0]
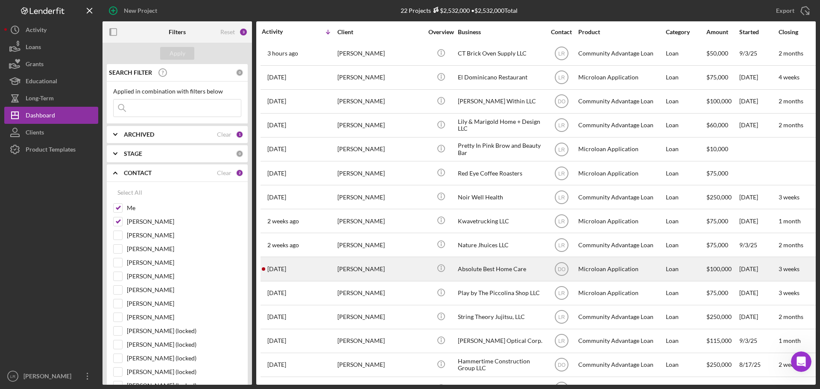
click at [213, 5] on div "[PERSON_NAME]" at bounding box center [380, 269] width 85 height 23
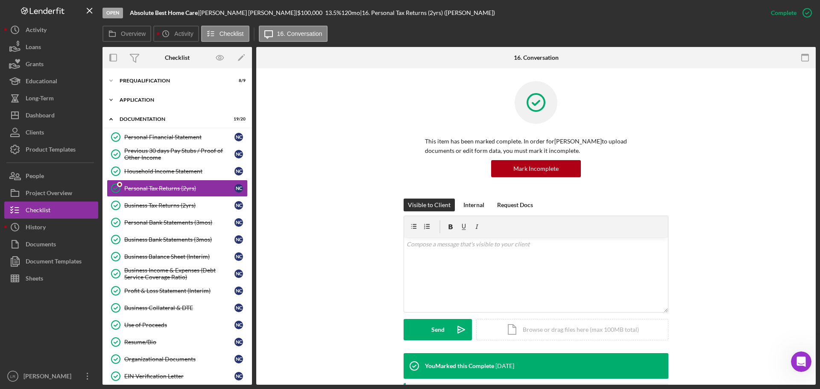
click at [159, 5] on div "Application" at bounding box center [181, 99] width 122 height 5
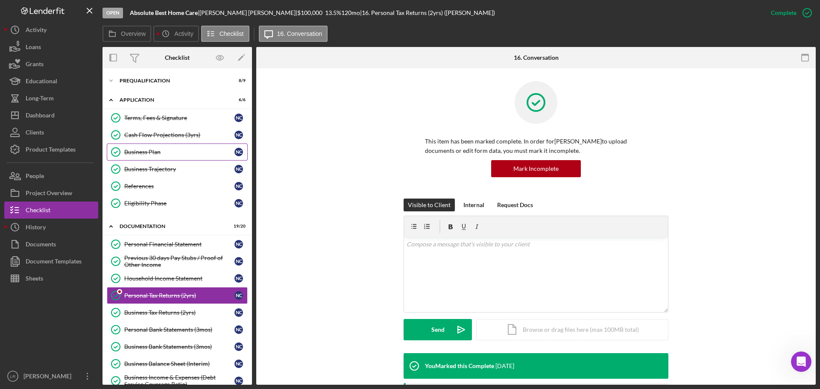
click at [160, 5] on link "Business Plan Business Plan N C" at bounding box center [177, 152] width 141 height 17
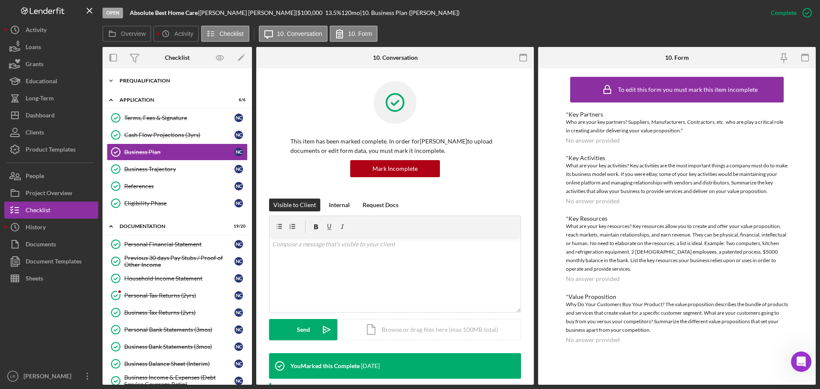
click at [150, 5] on div "Prequalification" at bounding box center [181, 80] width 122 height 5
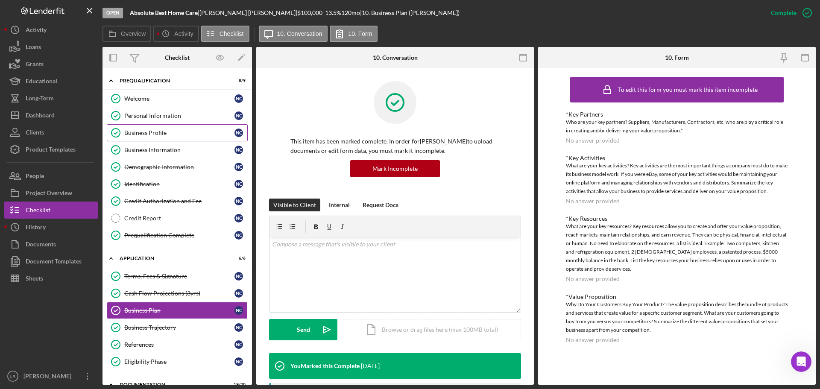
click at [146, 5] on link "Business Profile Business Profile N C" at bounding box center [177, 132] width 141 height 17
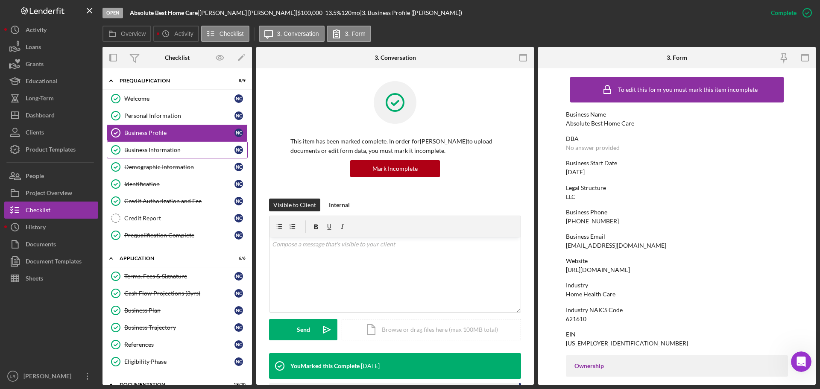
click at [152, 5] on link "Business Information Business Information N C" at bounding box center [177, 149] width 141 height 17
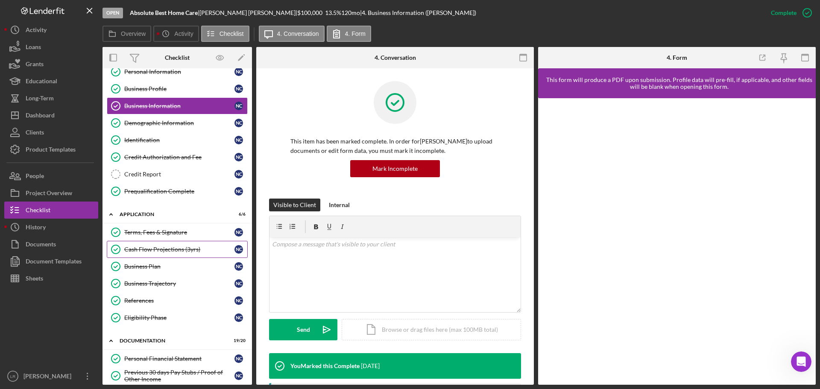
scroll to position [85, 0]
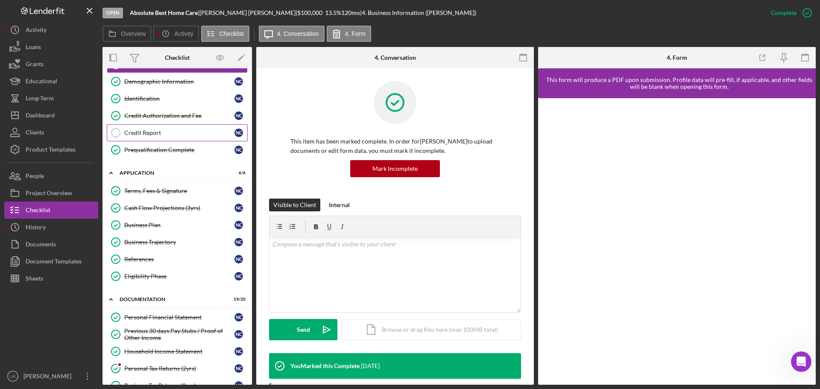
click at [151, 5] on div "Credit Report" at bounding box center [179, 132] width 110 height 7
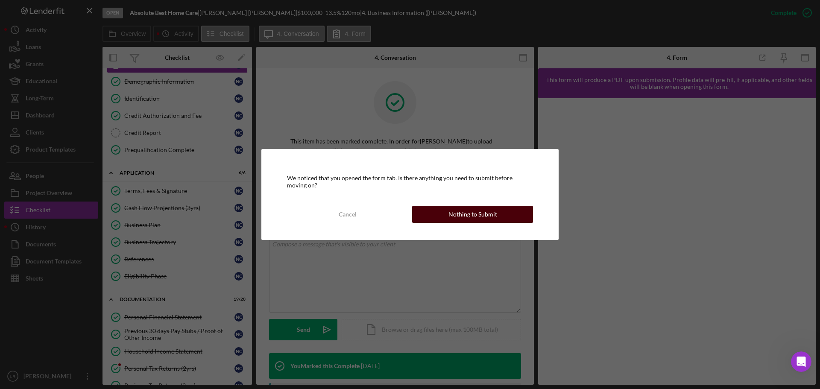
click at [213, 5] on div "Nothing to Submit" at bounding box center [473, 214] width 49 height 17
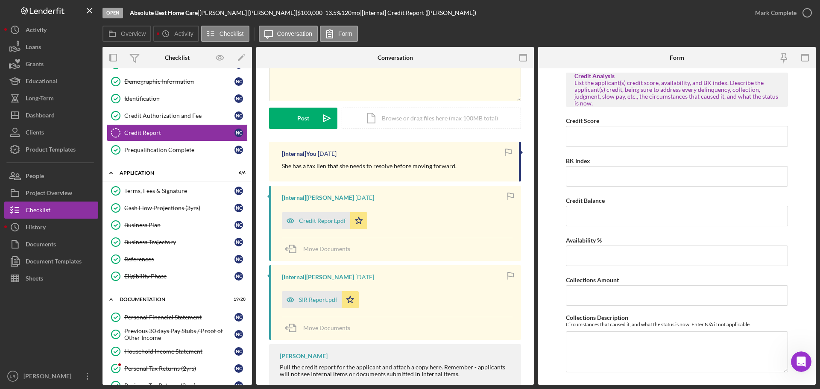
scroll to position [97, 0]
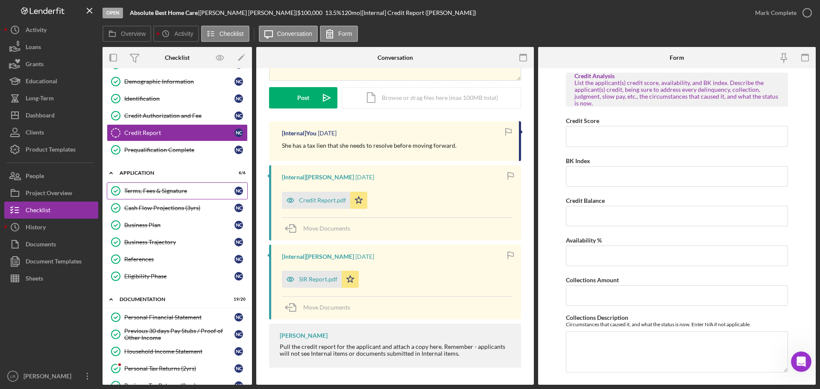
click at [162, 5] on div "Terms, Fees & Signature" at bounding box center [179, 191] width 110 height 7
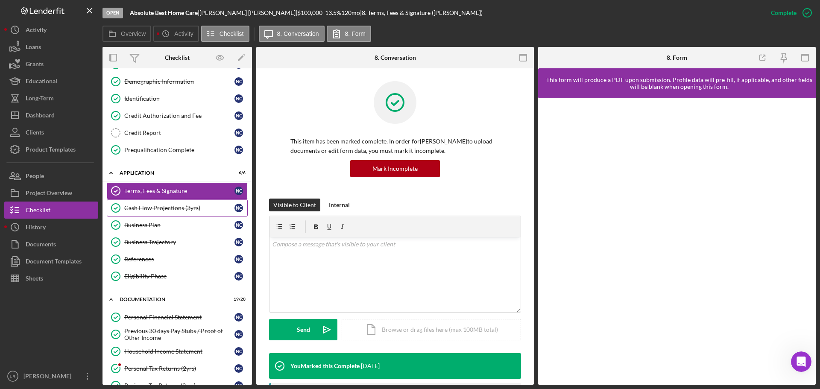
click at [165, 5] on div "Cash Flow Projections (3yrs)" at bounding box center [179, 208] width 110 height 7
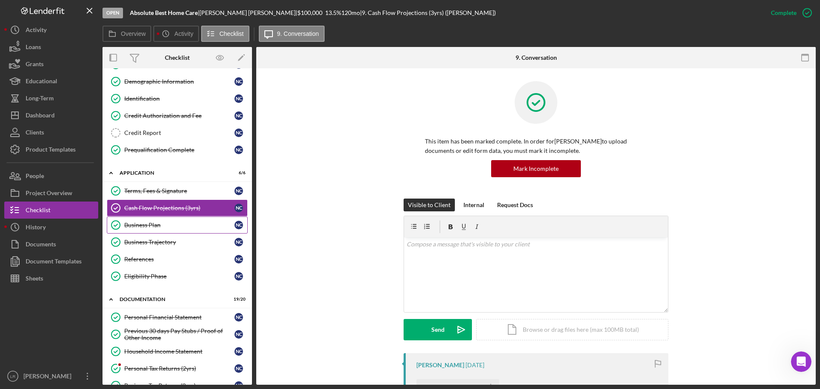
click at [157, 5] on div "Business Plan" at bounding box center [179, 225] width 110 height 7
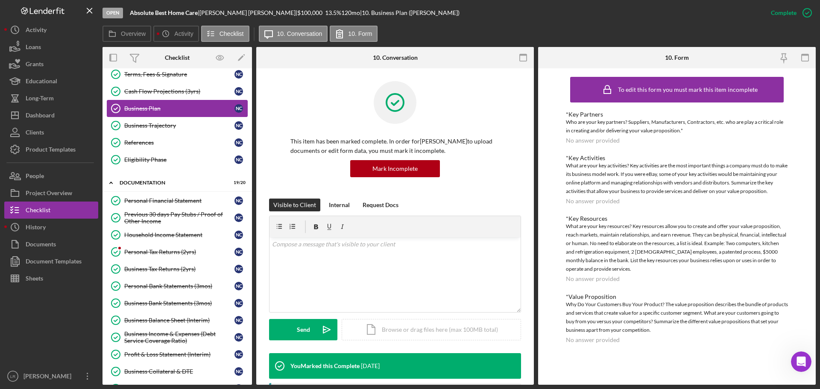
scroll to position [214, 0]
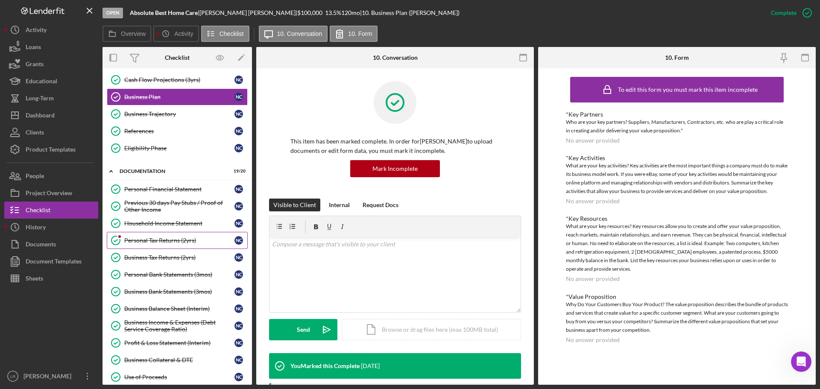
click at [158, 5] on div "Personal Tax Returns (2yrs)" at bounding box center [179, 240] width 110 height 7
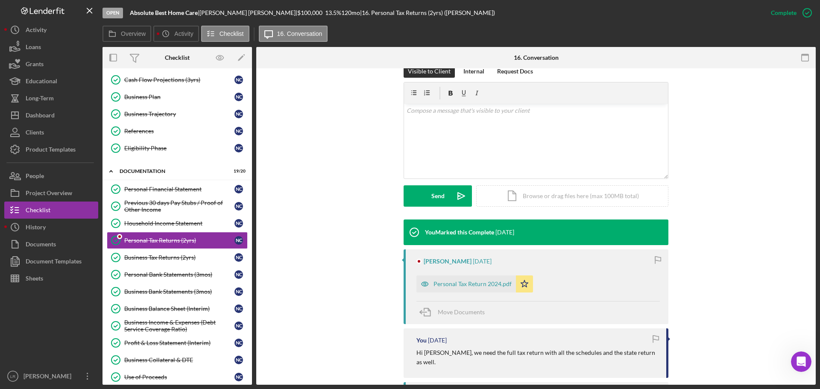
scroll to position [133, 0]
click at [179, 5] on div "Business Trajectory" at bounding box center [179, 114] width 110 height 7
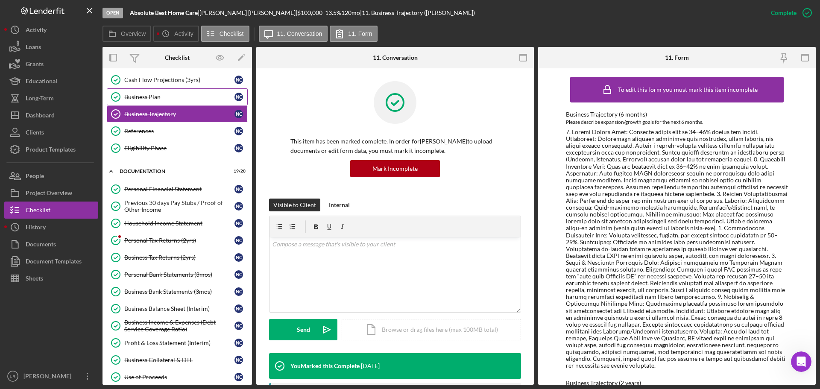
click at [178, 5] on div "Business Plan" at bounding box center [179, 97] width 110 height 7
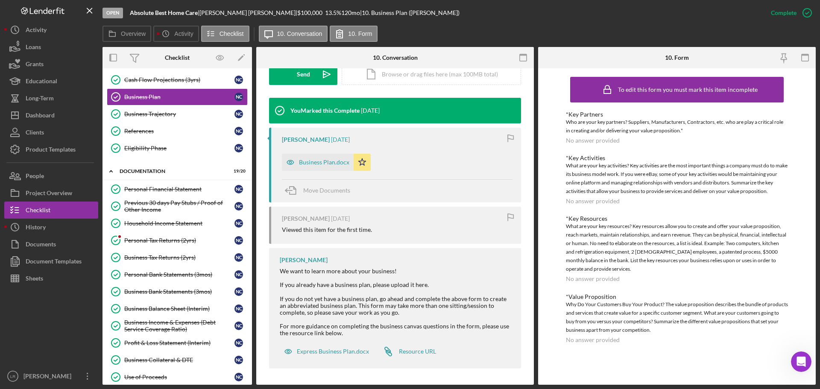
scroll to position [256, 0]
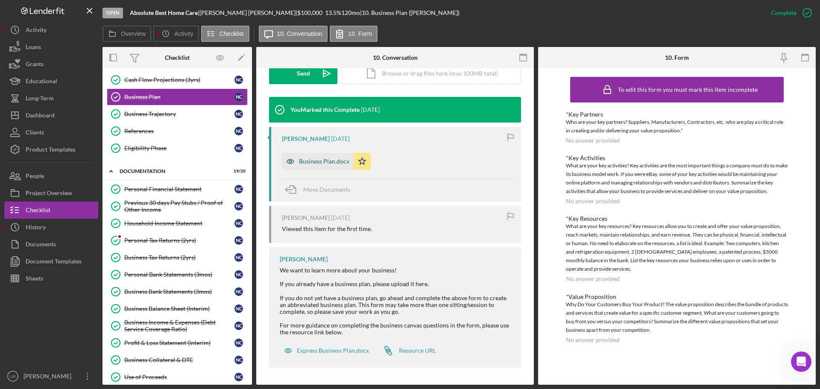
click at [213, 5] on div "Business Plan.docx" at bounding box center [324, 161] width 50 height 7
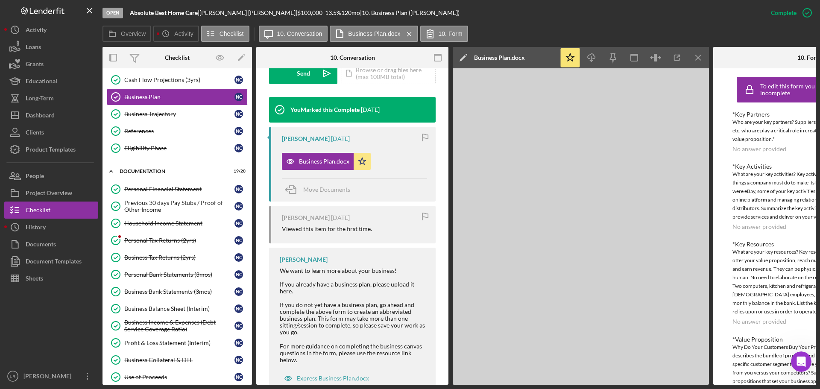
scroll to position [1034, 0]
click at [61, 5] on button "Icon/Dashboard Dashboard" at bounding box center [51, 115] width 94 height 17
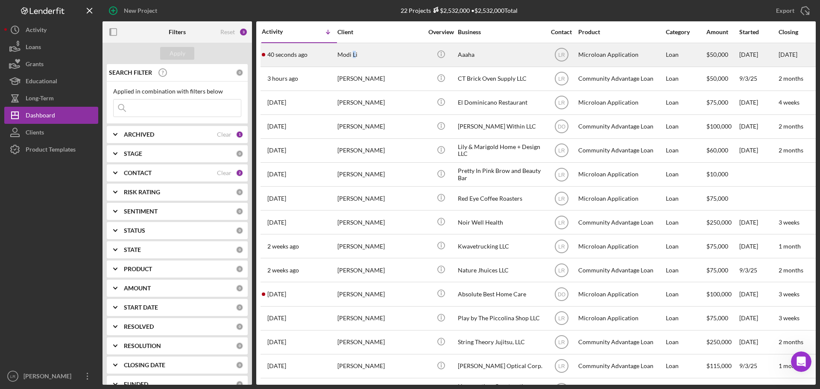
drag, startPoint x: 352, startPoint y: 50, endPoint x: 356, endPoint y: 54, distance: 5.7
click at [213, 5] on div "Modi Li" at bounding box center [380, 55] width 85 height 23
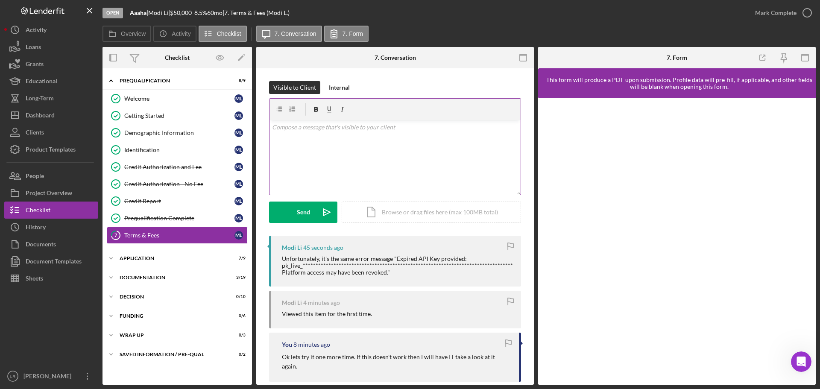
click at [213, 5] on div "v Color teal Color pink Remove color Add row above Add row below Add column bef…" at bounding box center [395, 157] width 251 height 75
click at [213, 5] on button "Send Icon/icon-invite-send" at bounding box center [303, 212] width 68 height 21
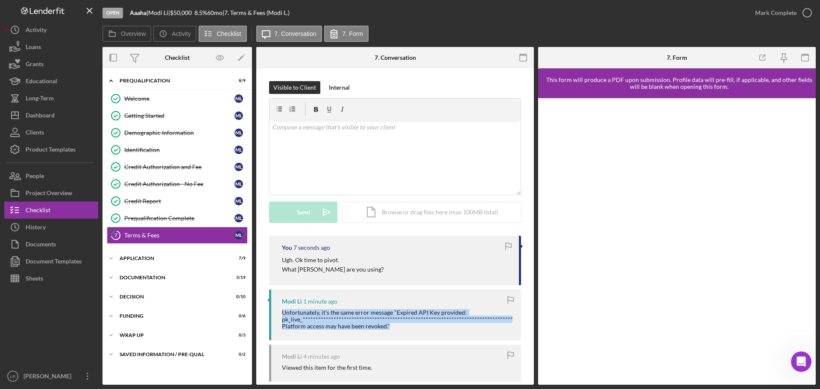
drag, startPoint x: 396, startPoint y: 330, endPoint x: 276, endPoint y: 313, distance: 120.9
click at [213, 5] on div "**********" at bounding box center [395, 315] width 252 height 51
copy div "**********"
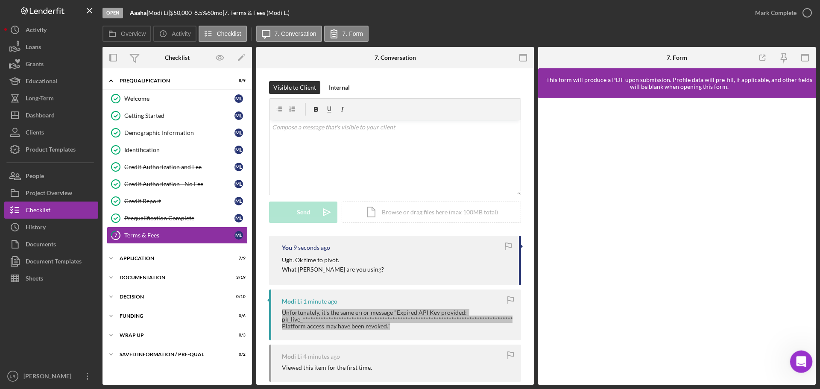
click at [213, 5] on icon "Open Intercom Messenger" at bounding box center [800, 361] width 14 height 14
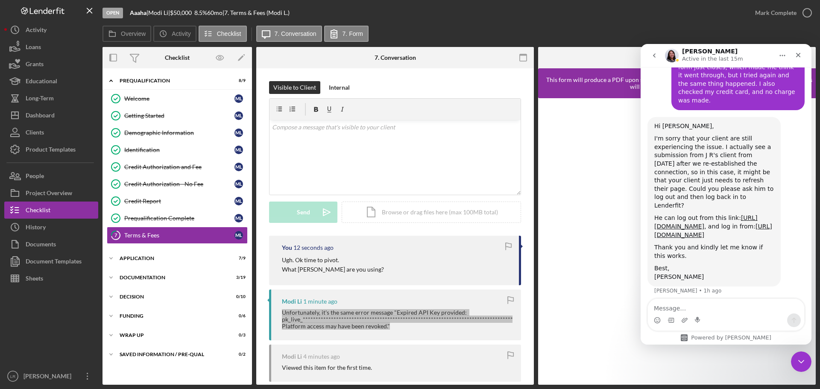
click at [213, 5] on textarea "Message…" at bounding box center [726, 306] width 156 height 15
type textarea "**********"
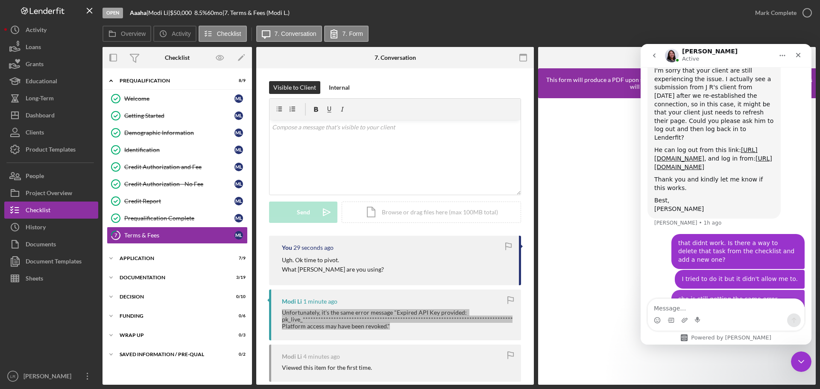
scroll to position [1104, 0]
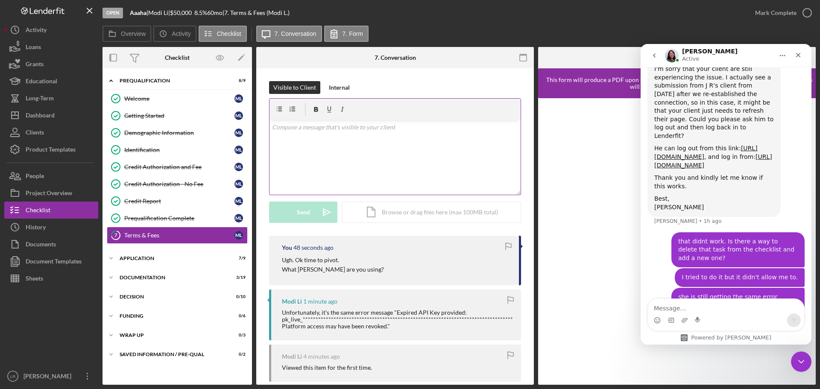
click at [213, 5] on div "v Color teal Color pink Remove color Add row above Add row below Add column bef…" at bounding box center [395, 157] width 251 height 75
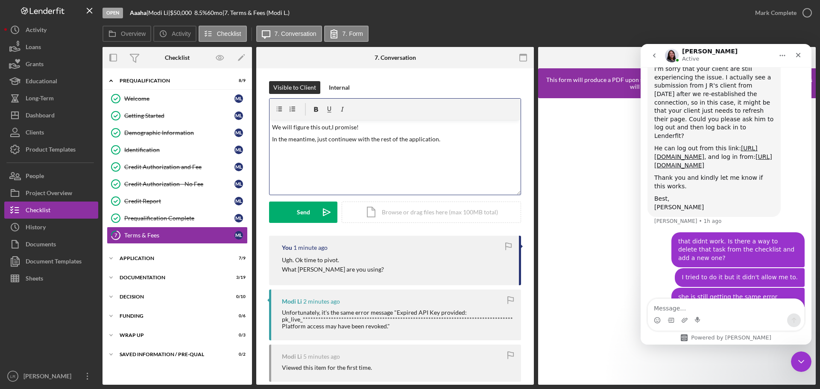
click at [213, 5] on p "In the meantime, just continuew with the rest of the application." at bounding box center [395, 139] width 247 height 9
click at [213, 5] on p "We will figure this out,I promise!" at bounding box center [395, 127] width 247 height 9
click at [213, 5] on div "Send" at bounding box center [303, 212] width 13 height 21
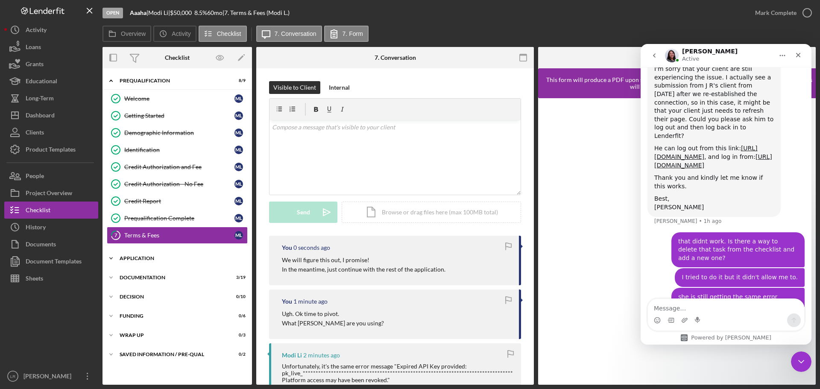
click at [150, 5] on div "Icon/Expander Application 7 / 9" at bounding box center [178, 258] width 150 height 17
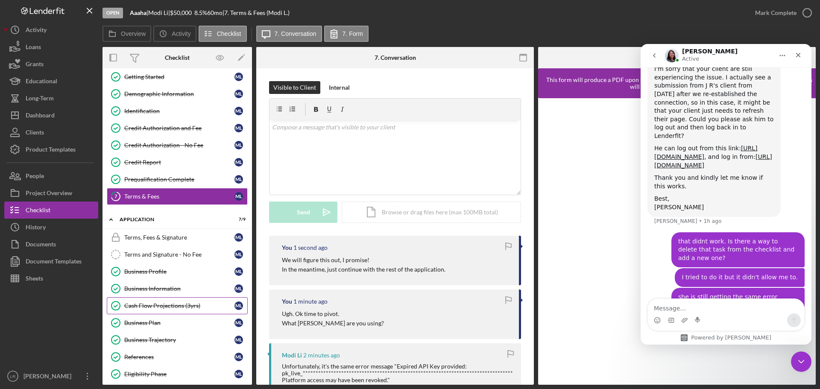
scroll to position [141, 0]
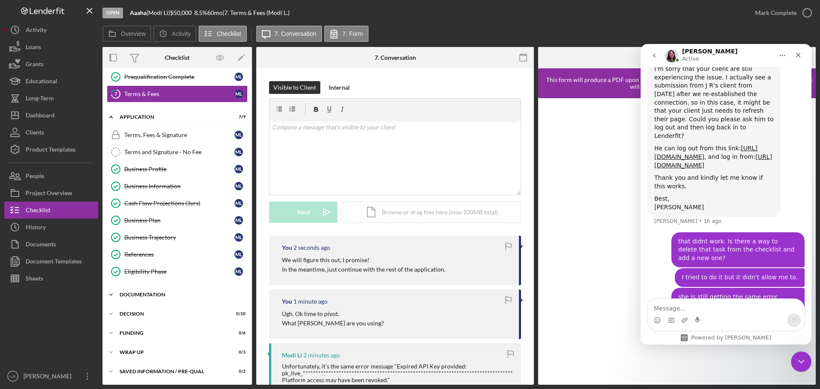
click at [136, 5] on div "Icon/Expander Documentation 3 / 19" at bounding box center [178, 294] width 150 height 17
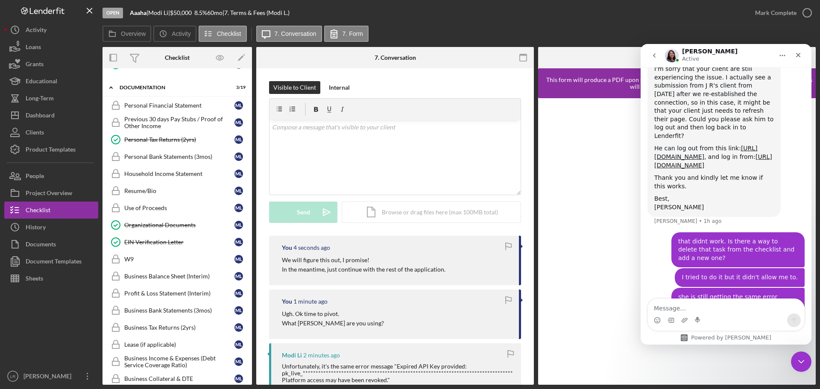
scroll to position [300, 0]
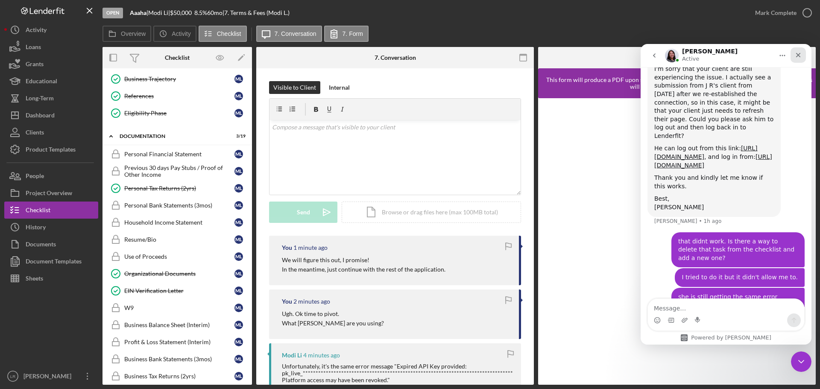
click at [213, 5] on icon "Close" at bounding box center [798, 55] width 5 height 5
